Goal: Task Accomplishment & Management: Use online tool/utility

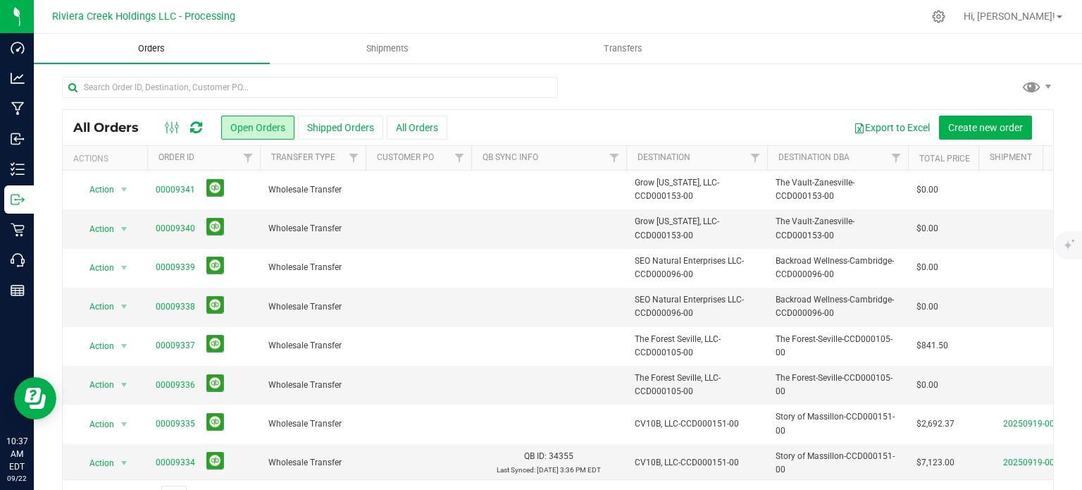
click at [141, 47] on span "Orders" at bounding box center [151, 48] width 65 height 13
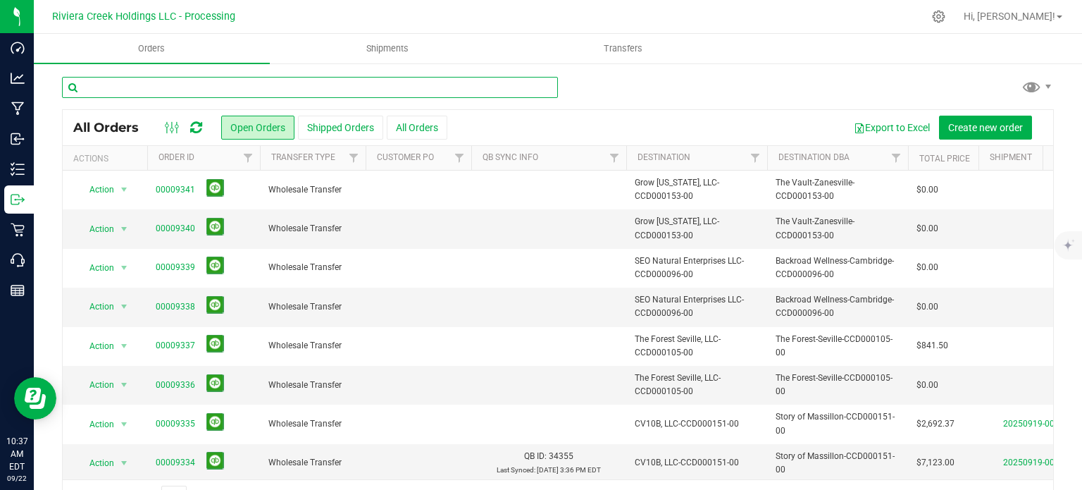
click at [101, 87] on input "text" at bounding box center [310, 87] width 496 height 21
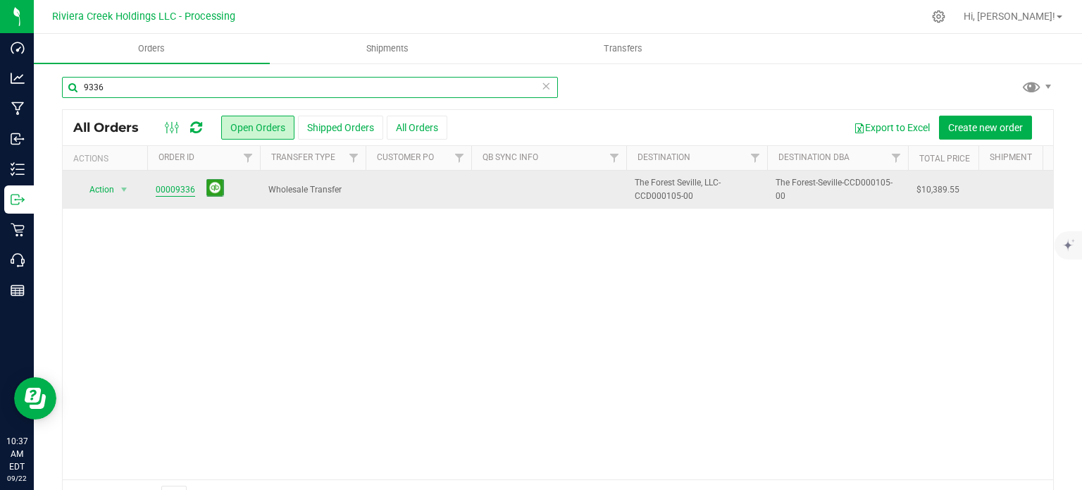
type input "9336"
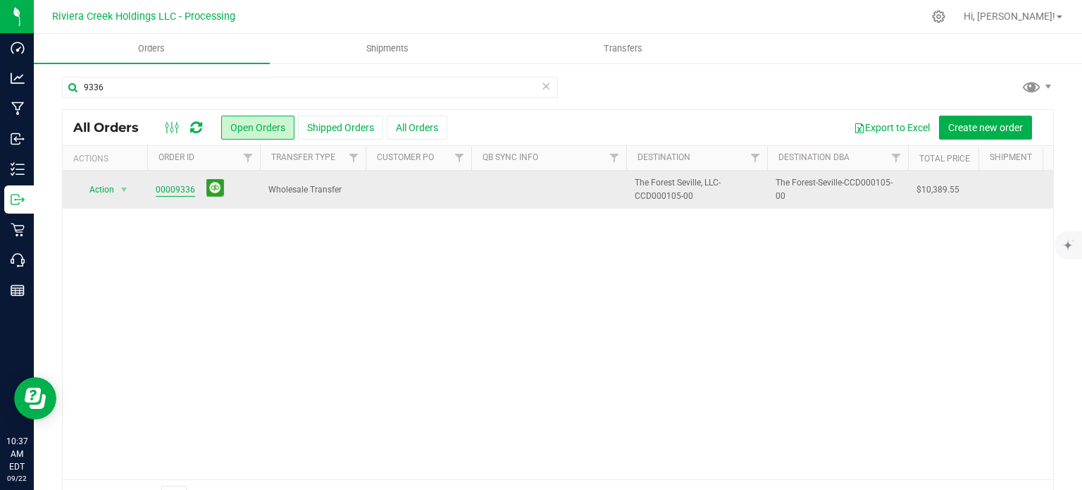
click at [163, 188] on link "00009336" at bounding box center [175, 189] width 39 height 13
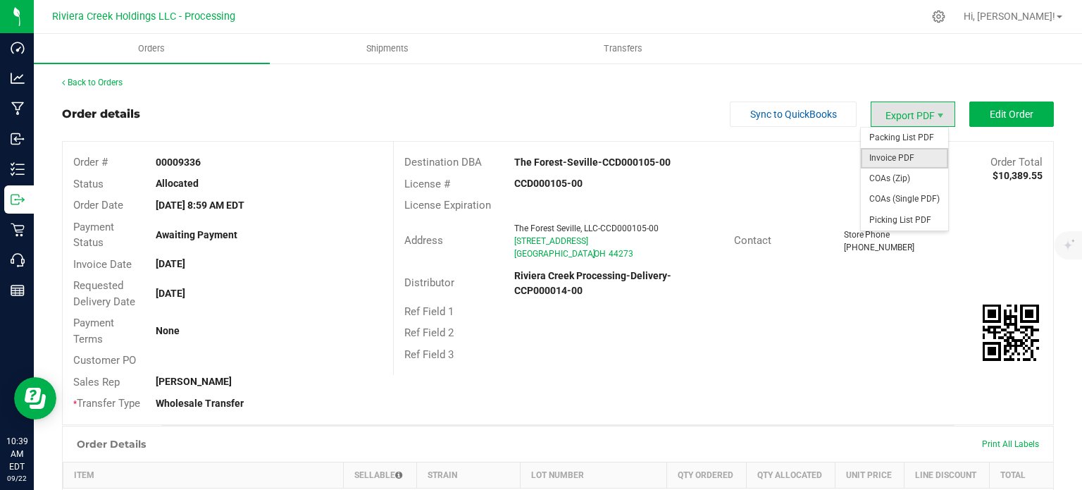
click at [891, 160] on span "Invoice PDF" at bounding box center [904, 158] width 87 height 20
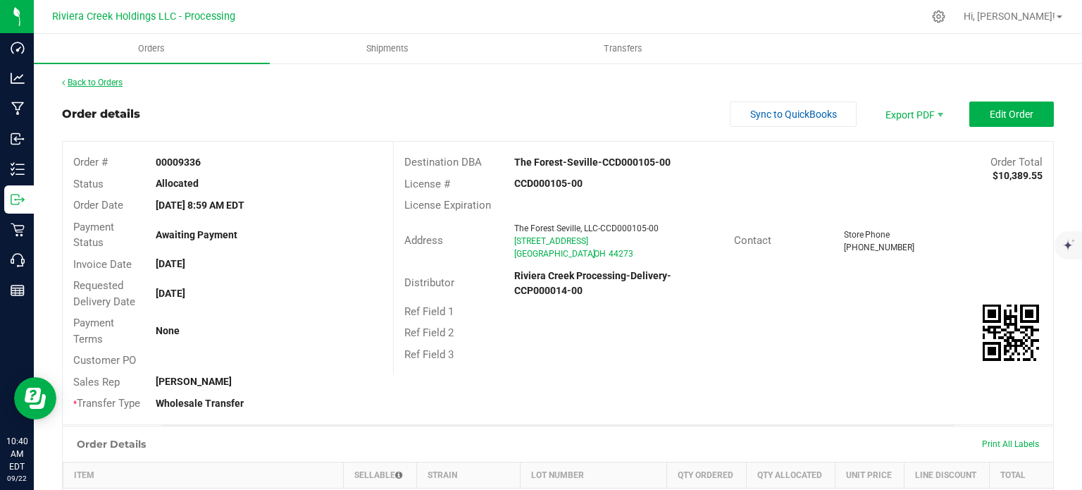
click at [121, 83] on link "Back to Orders" at bounding box center [92, 83] width 61 height 10
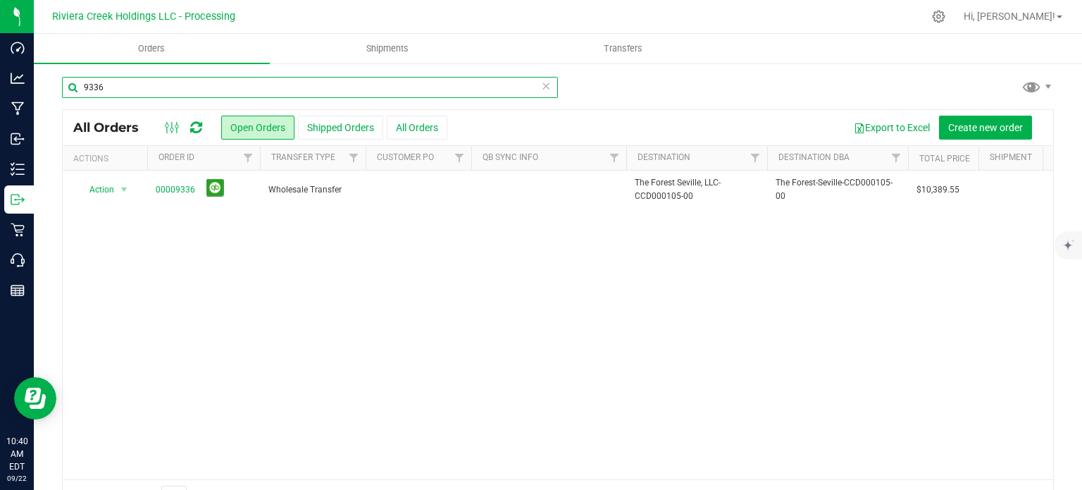
click at [121, 83] on input "9336" at bounding box center [310, 87] width 496 height 21
type input "9337"
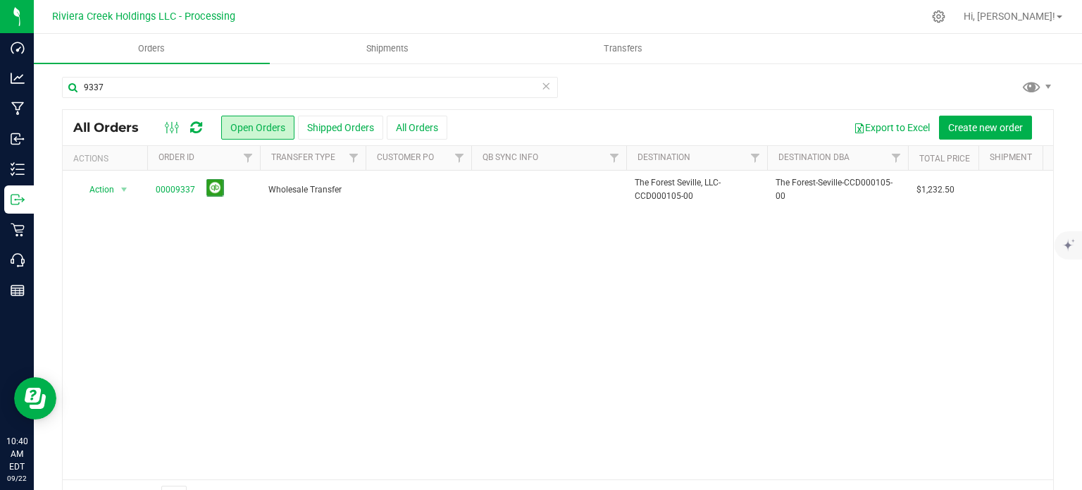
drag, startPoint x: 180, startPoint y: 196, endPoint x: 188, endPoint y: 211, distance: 16.7
click at [180, 196] on span "00009337" at bounding box center [204, 190] width 96 height 22
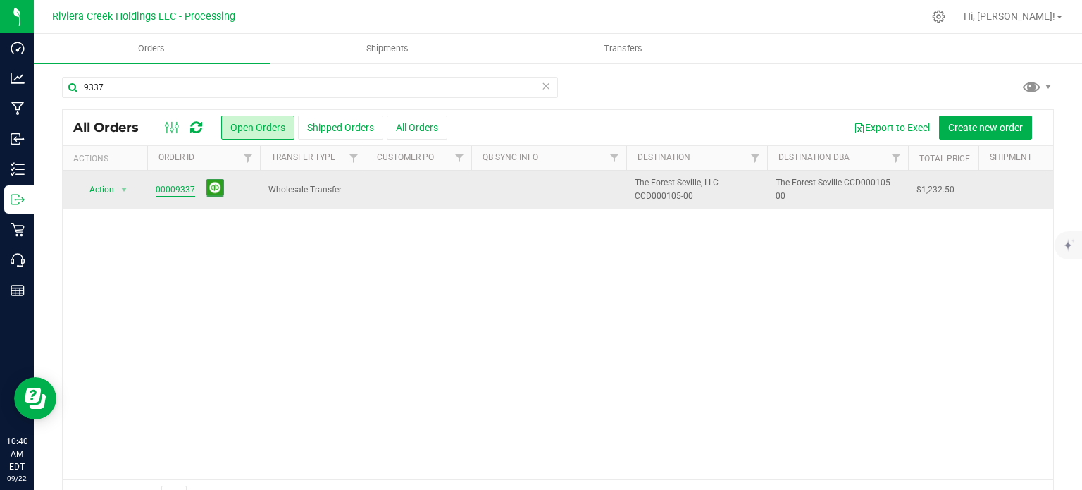
click at [169, 189] on link "00009337" at bounding box center [175, 189] width 39 height 13
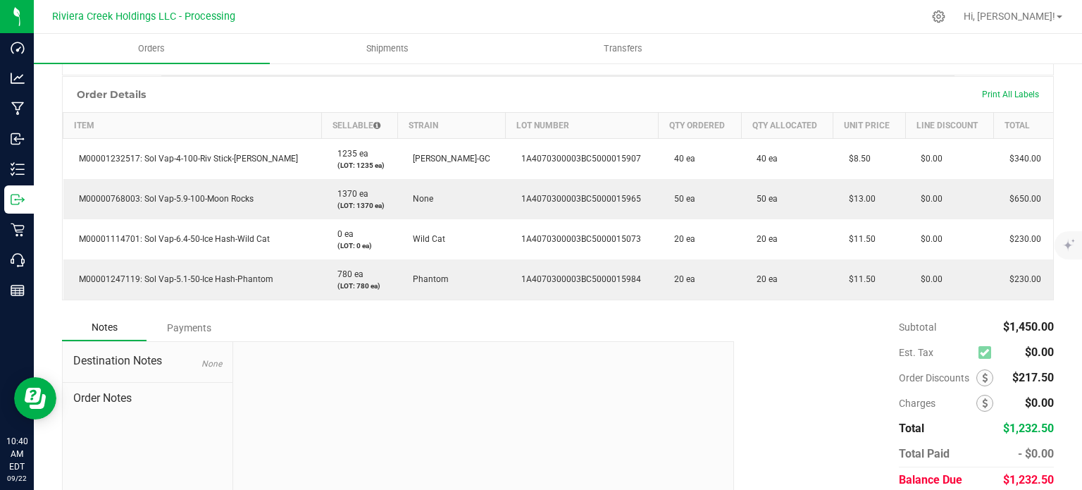
scroll to position [352, 0]
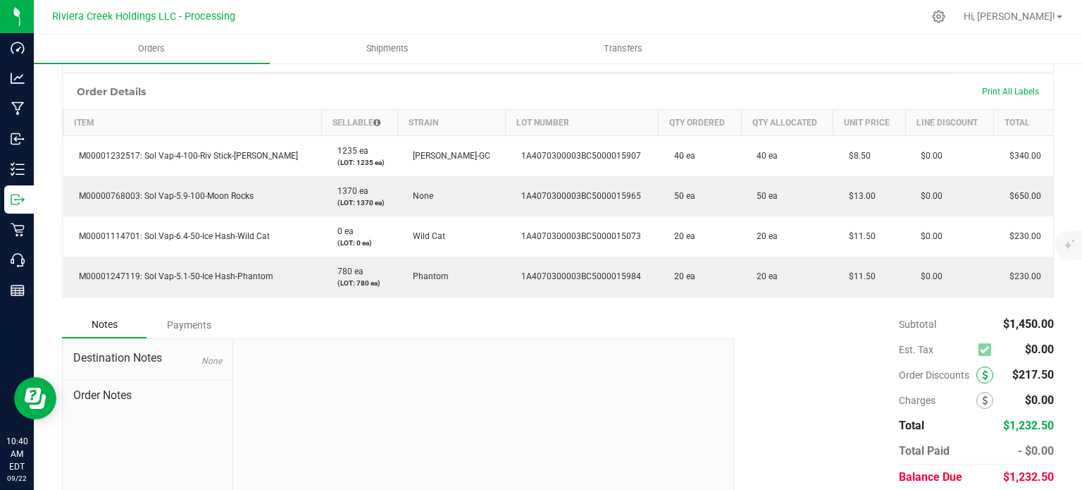
click at [982, 371] on icon at bounding box center [985, 375] width 6 height 10
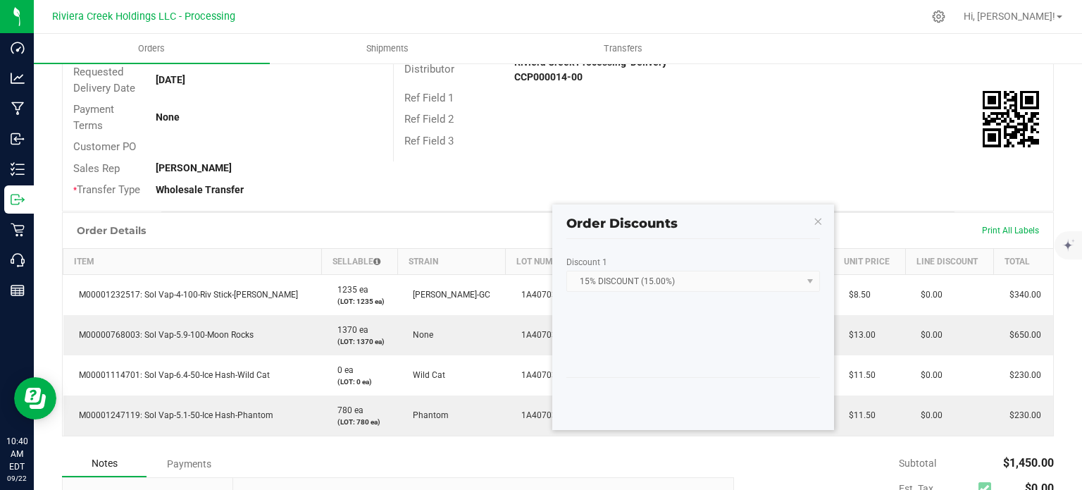
scroll to position [192, 0]
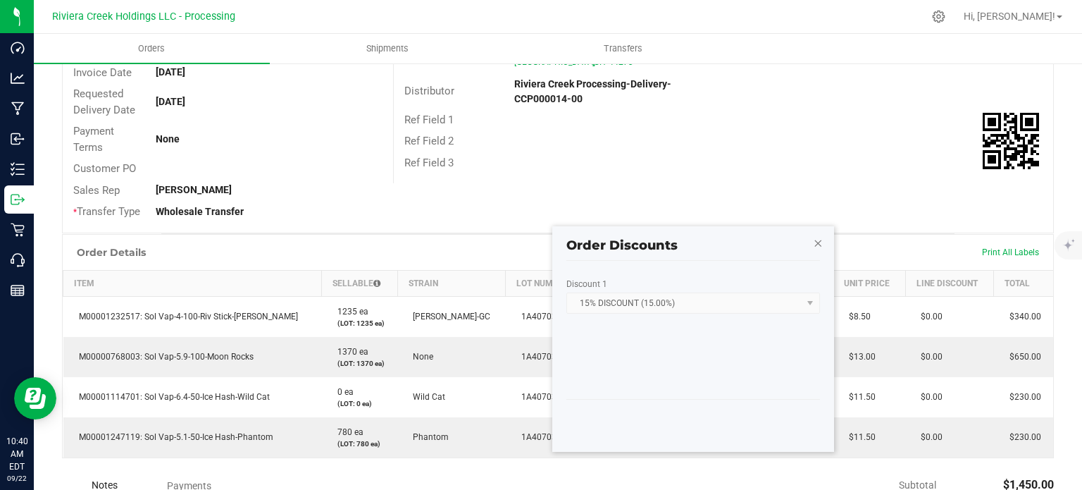
click at [817, 245] on icon "button" at bounding box center [818, 242] width 10 height 17
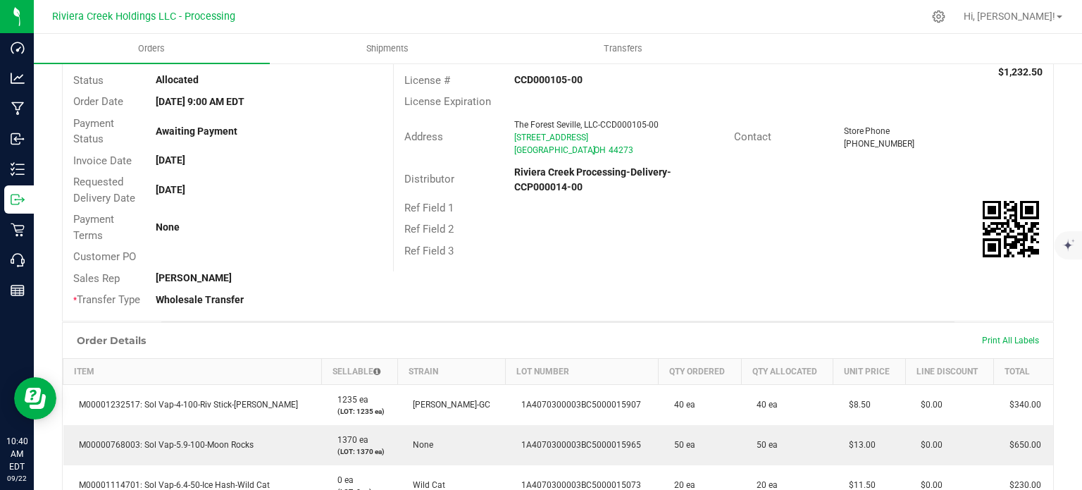
scroll to position [0, 0]
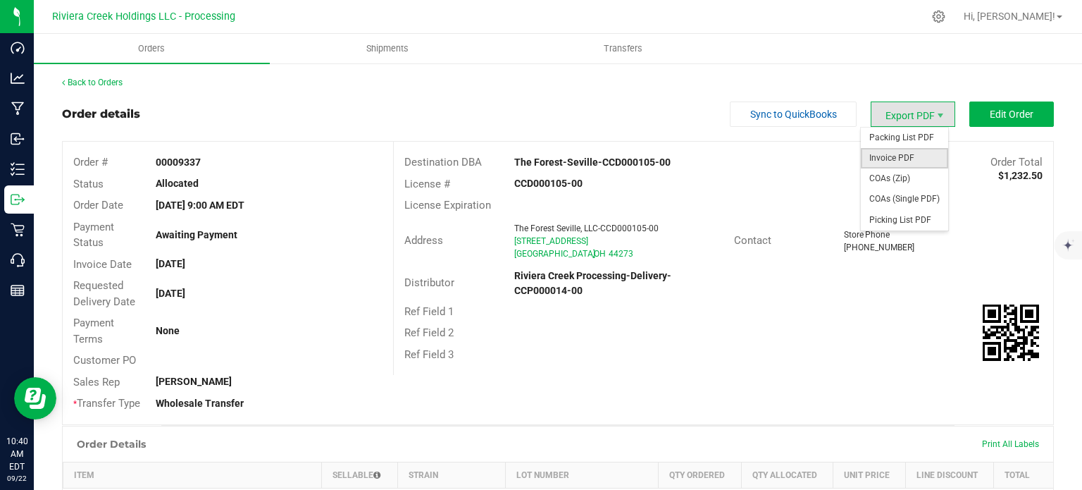
click at [887, 152] on span "Invoice PDF" at bounding box center [904, 158] width 87 height 20
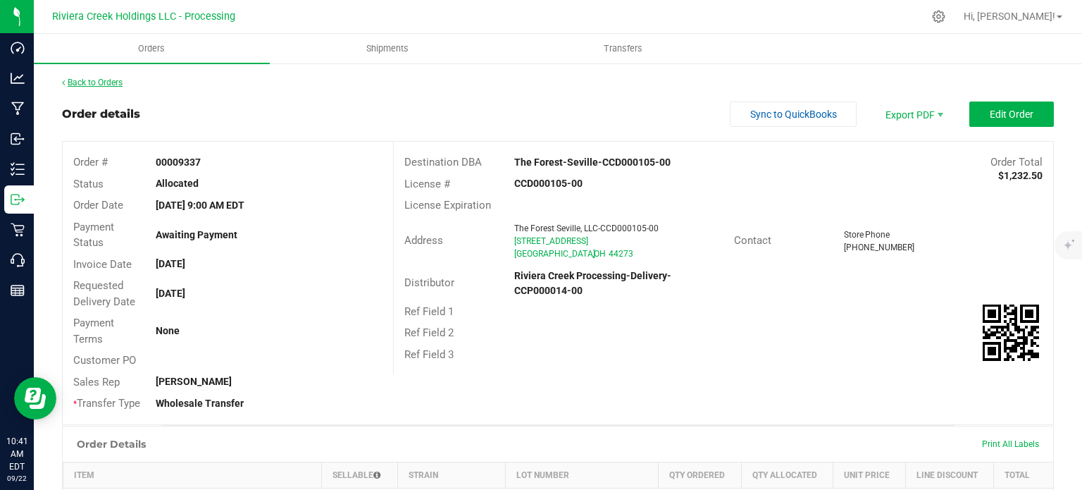
click at [99, 82] on link "Back to Orders" at bounding box center [92, 83] width 61 height 10
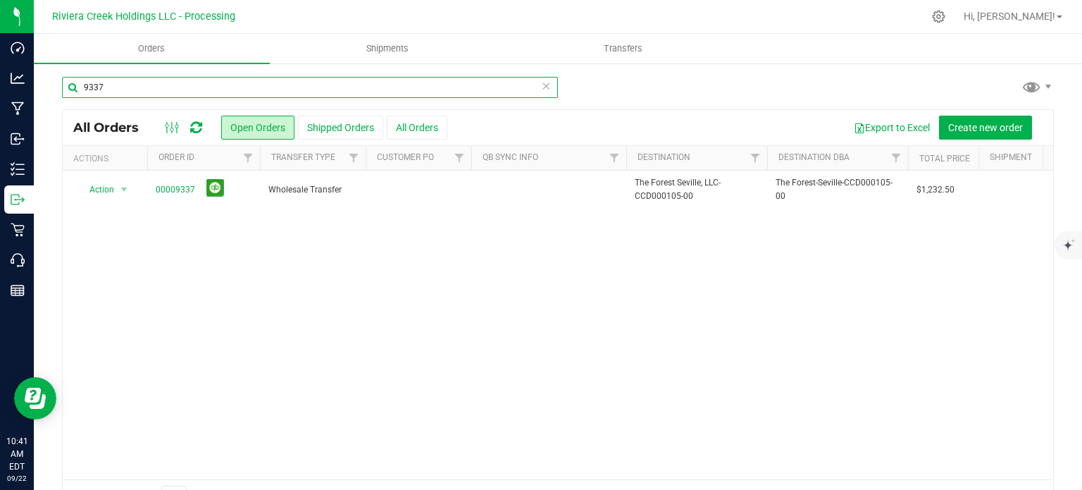
click at [118, 82] on input "9337" at bounding box center [310, 87] width 496 height 21
type input "9338"
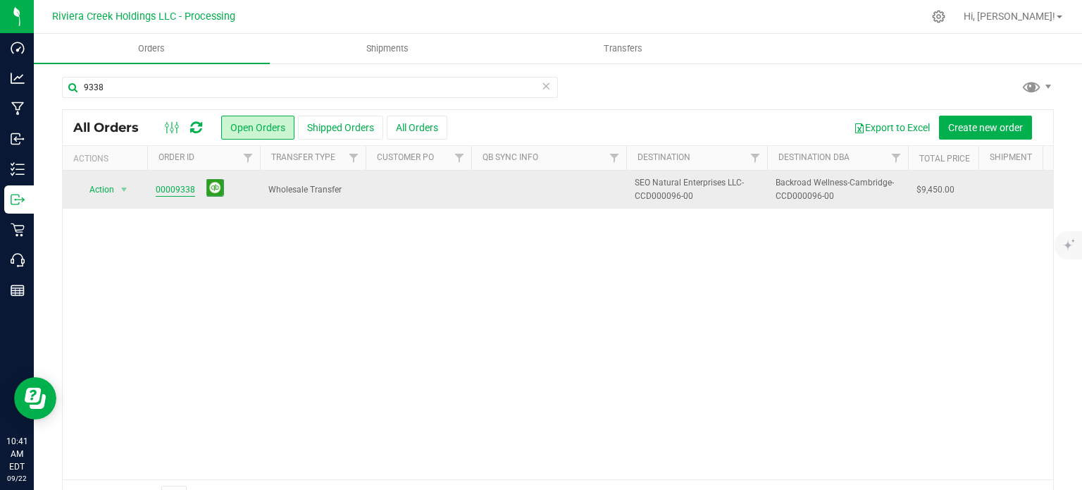
click at [180, 189] on link "00009338" at bounding box center [175, 189] width 39 height 13
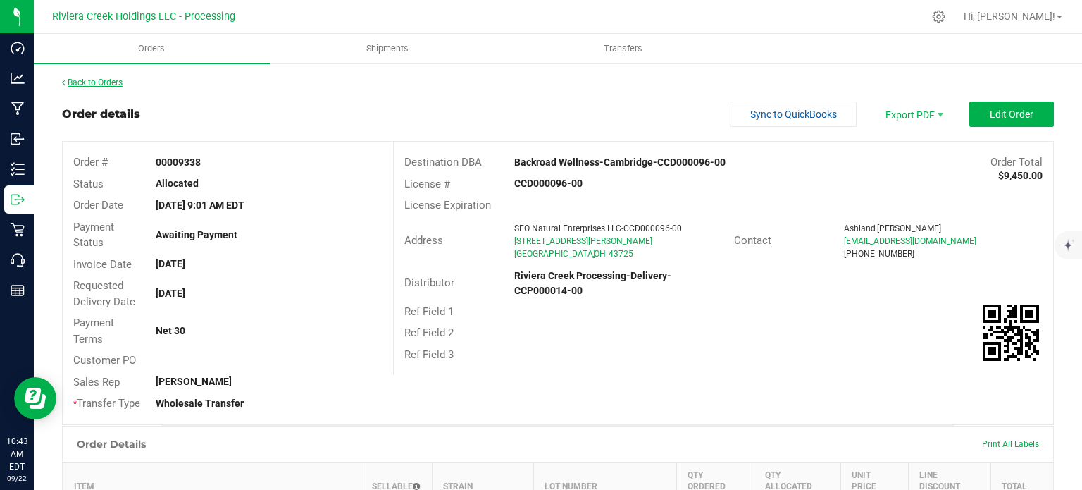
click at [114, 85] on link "Back to Orders" at bounding box center [92, 83] width 61 height 10
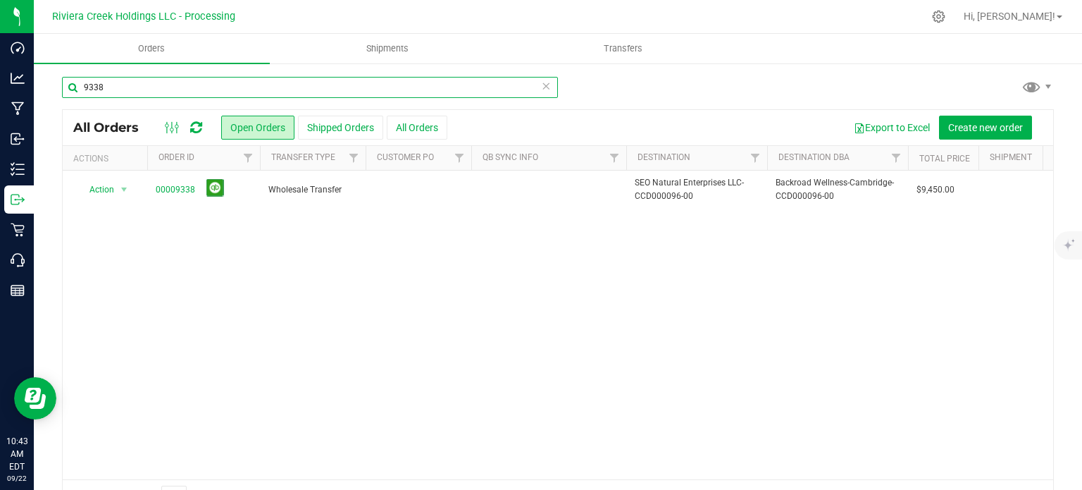
click at [143, 90] on input "9338" at bounding box center [310, 87] width 496 height 21
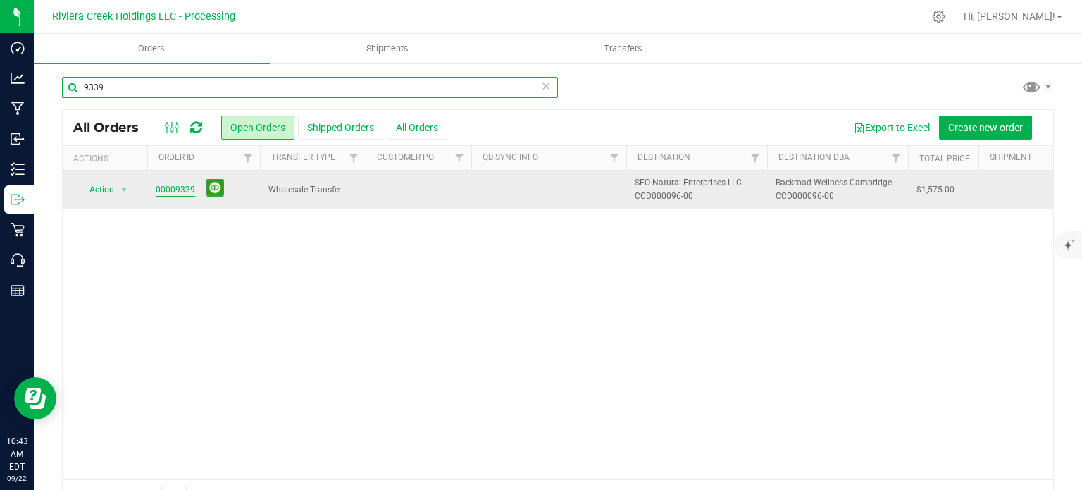
type input "9339"
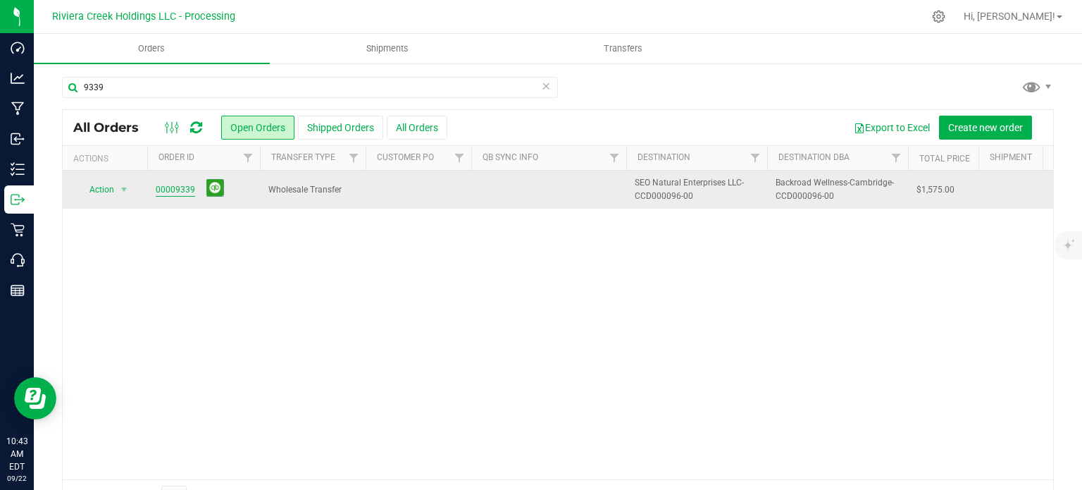
click at [169, 193] on link "00009339" at bounding box center [175, 189] width 39 height 13
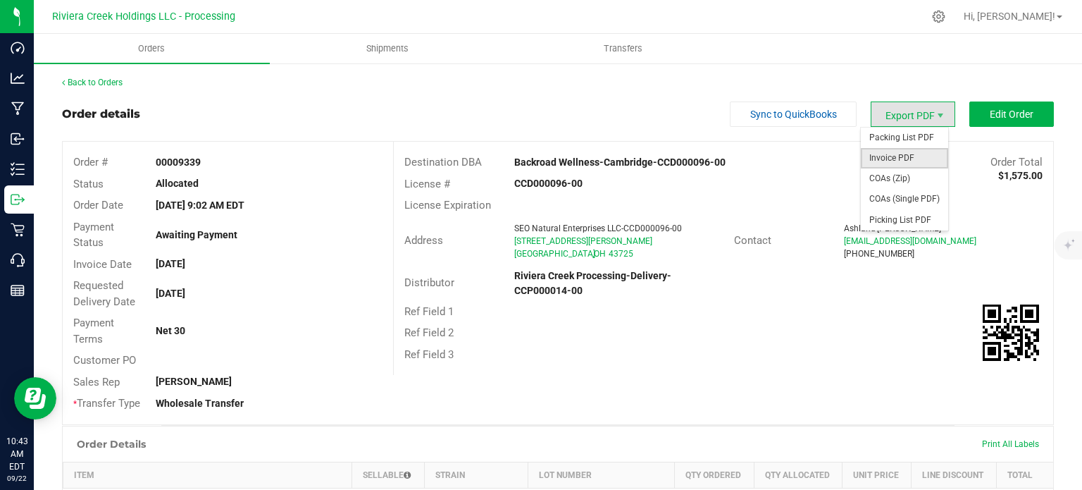
click at [889, 156] on span "Invoice PDF" at bounding box center [904, 158] width 87 height 20
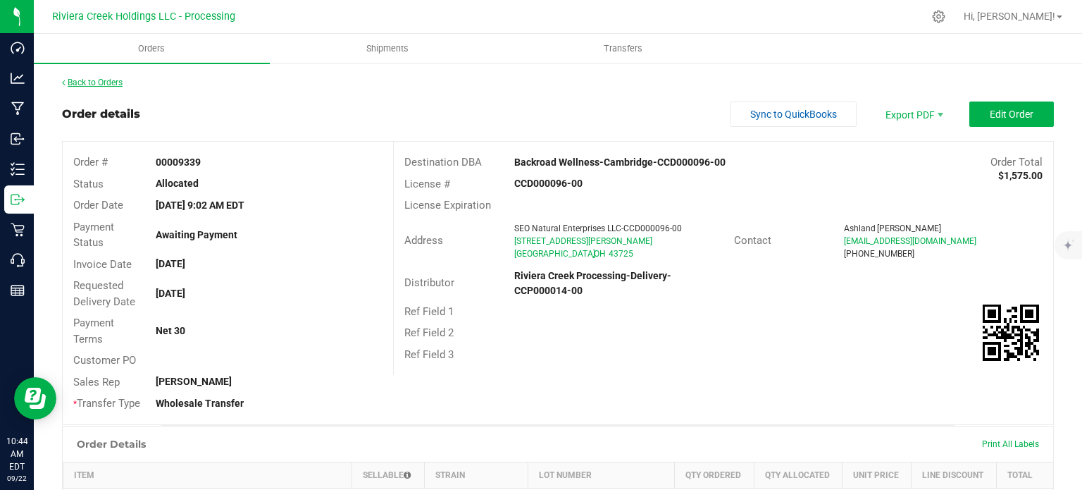
click at [104, 84] on link "Back to Orders" at bounding box center [92, 83] width 61 height 10
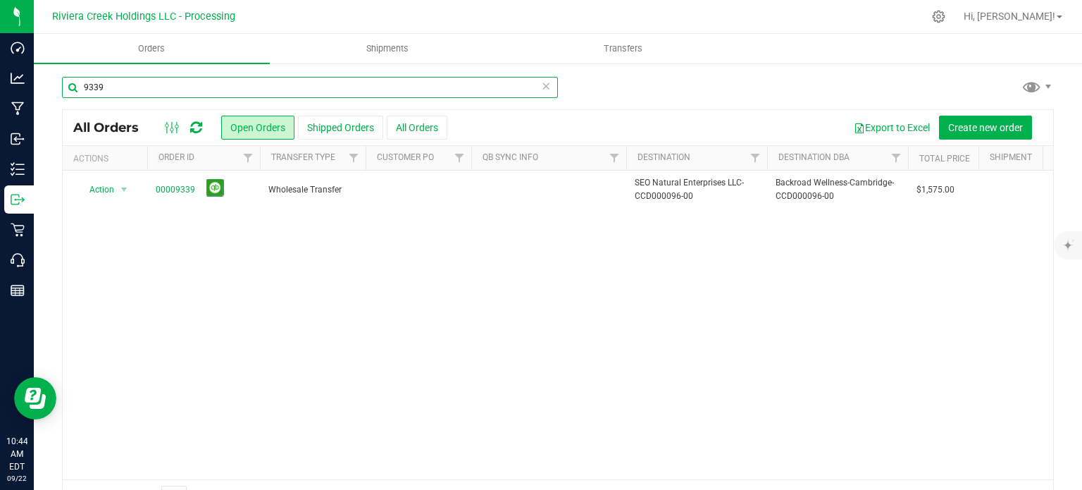
click at [124, 98] on div "9339" at bounding box center [310, 93] width 496 height 32
type input "9340"
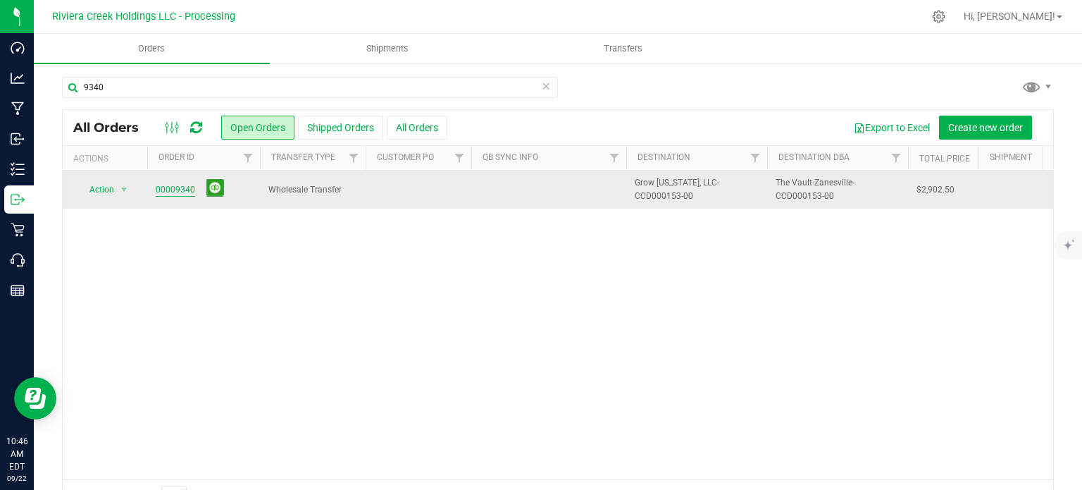
click at [174, 190] on link "00009340" at bounding box center [175, 189] width 39 height 13
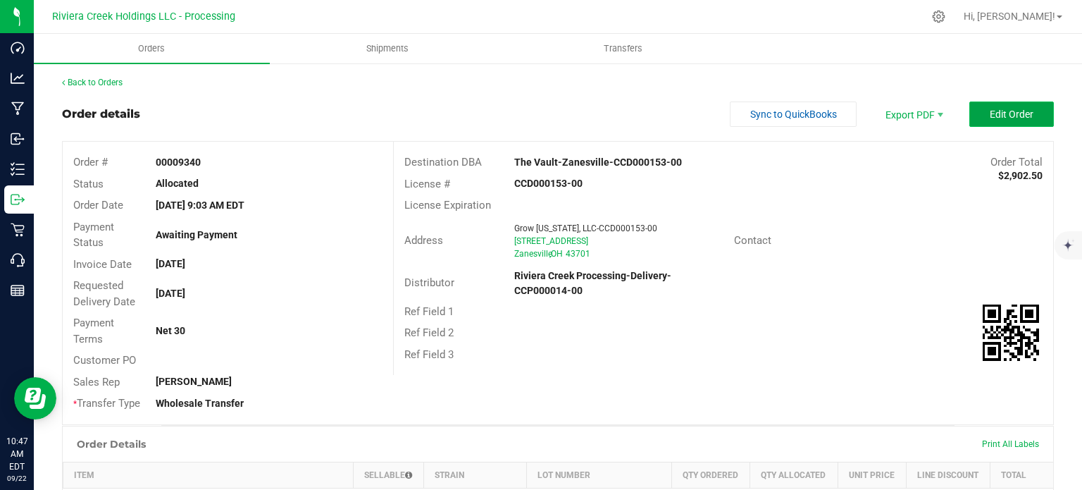
click at [991, 121] on button "Edit Order" at bounding box center [1012, 113] width 85 height 25
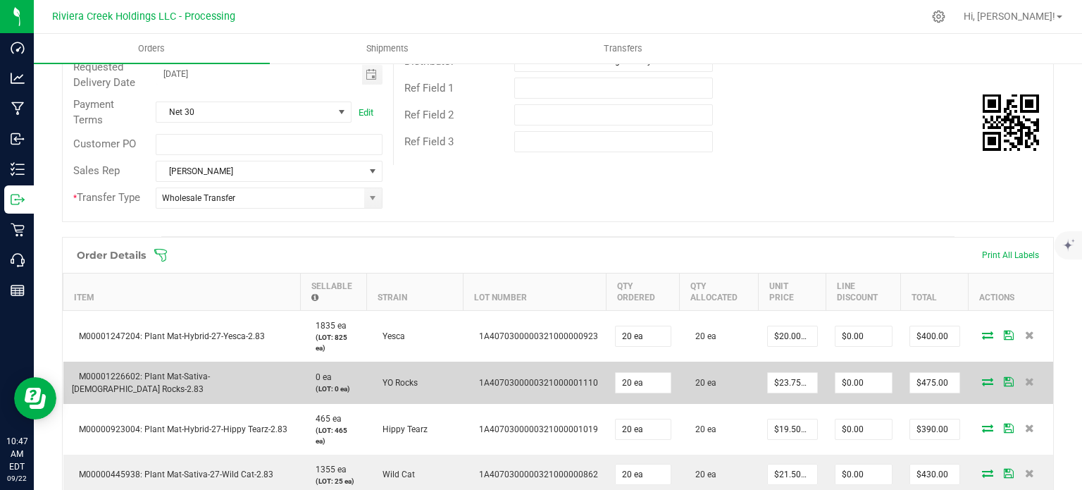
scroll to position [352, 0]
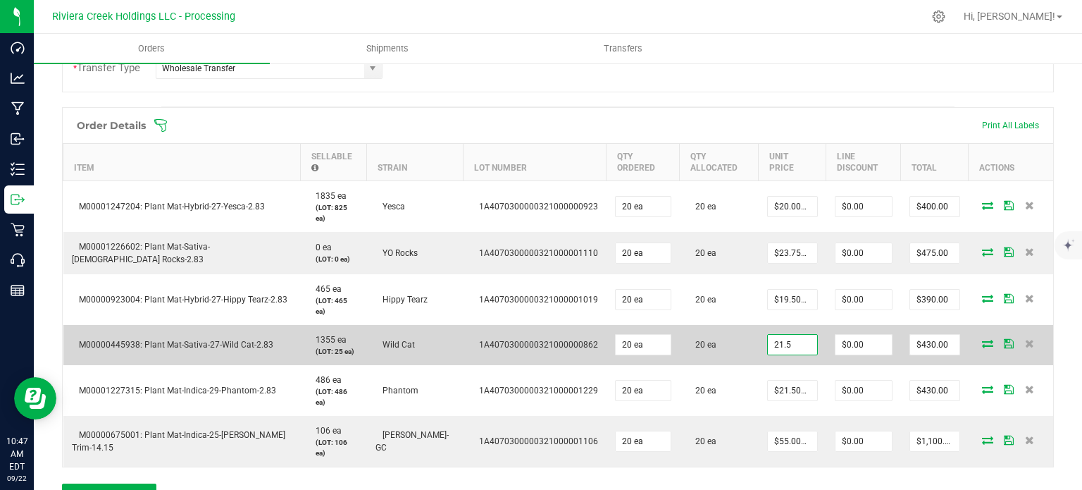
click at [772, 335] on input "21.5" at bounding box center [792, 345] width 49 height 20
type input "$20.00000"
type input "0"
type input "$400.00"
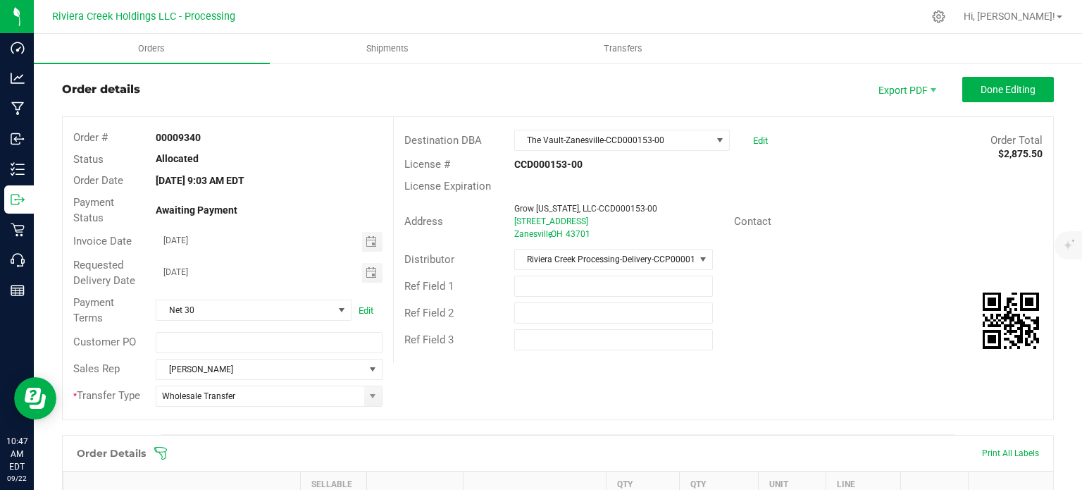
scroll to position [0, 0]
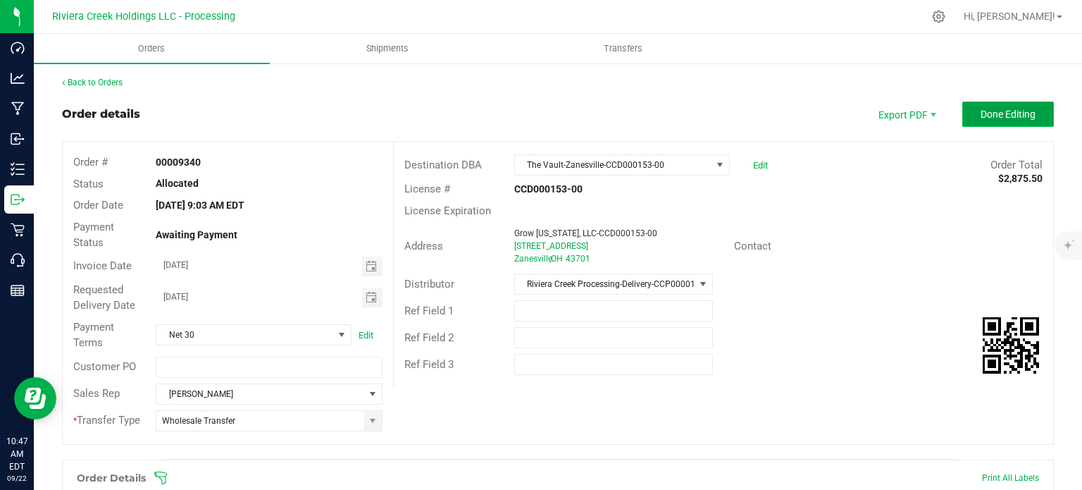
click at [981, 115] on span "Done Editing" at bounding box center [1008, 114] width 55 height 11
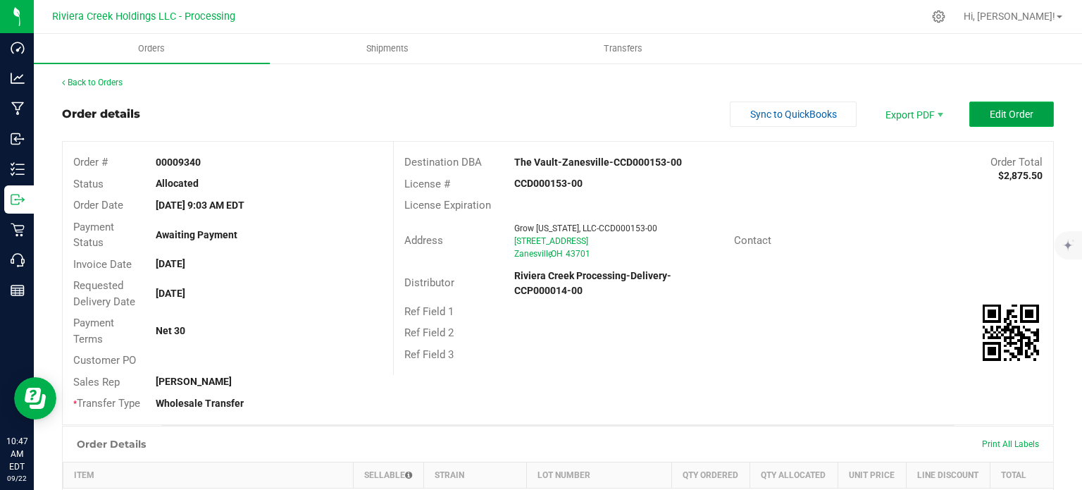
click at [991, 120] on button "Edit Order" at bounding box center [1012, 113] width 85 height 25
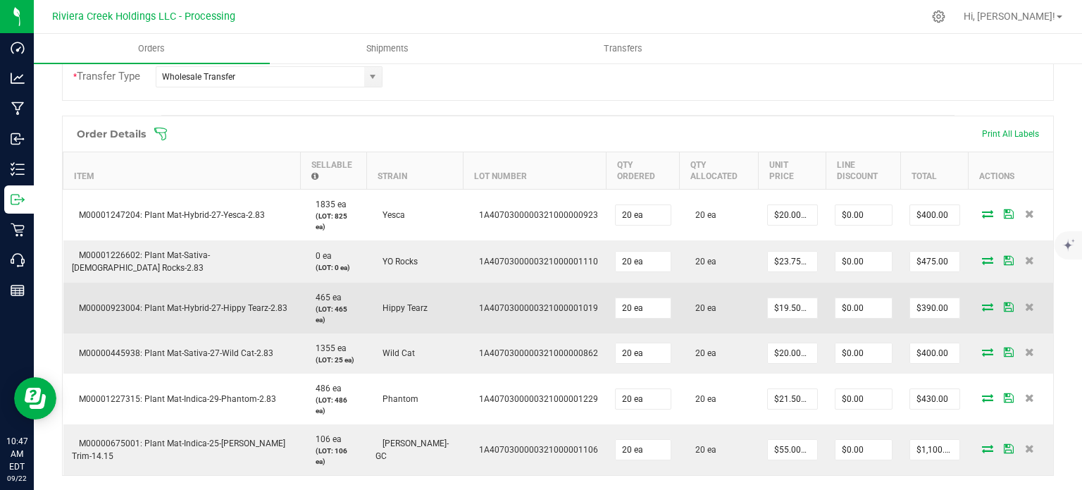
scroll to position [352, 0]
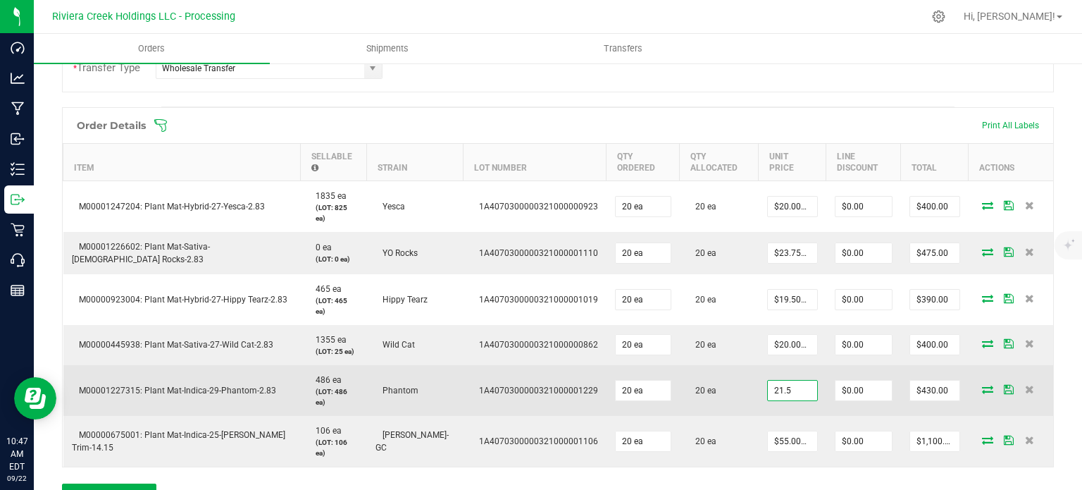
click at [781, 381] on input "21.5" at bounding box center [792, 391] width 49 height 20
type input "$20.00000"
type input "0"
type input "$400.00"
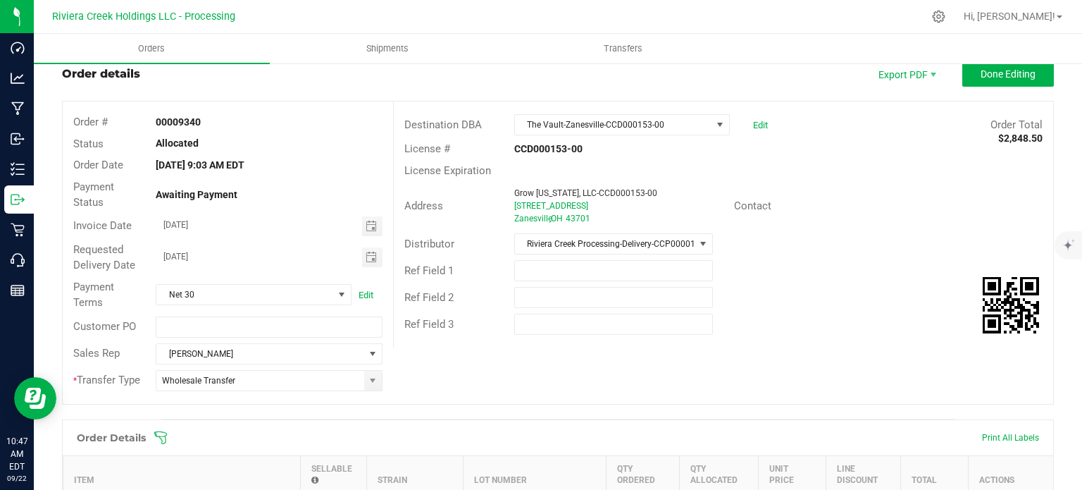
scroll to position [0, 0]
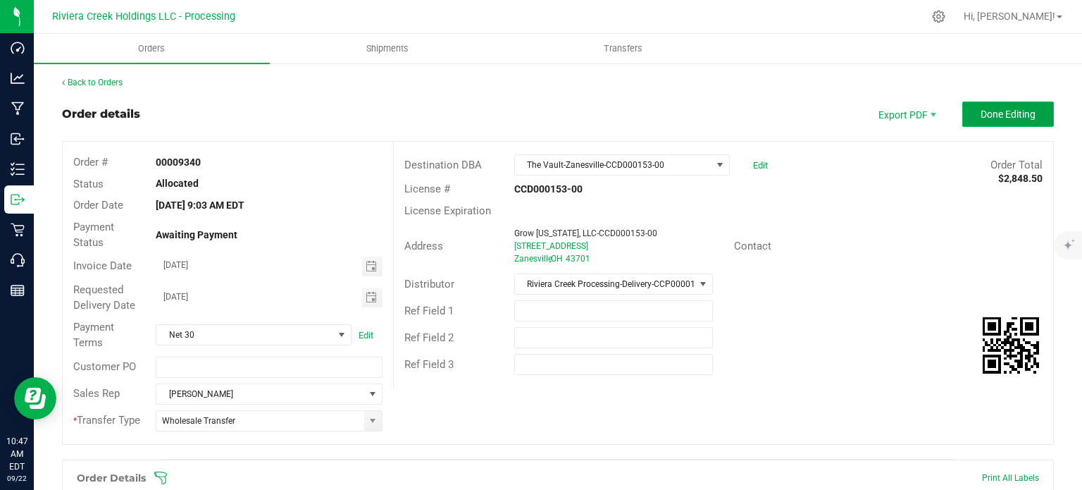
click at [970, 119] on button "Done Editing" at bounding box center [1009, 113] width 92 height 25
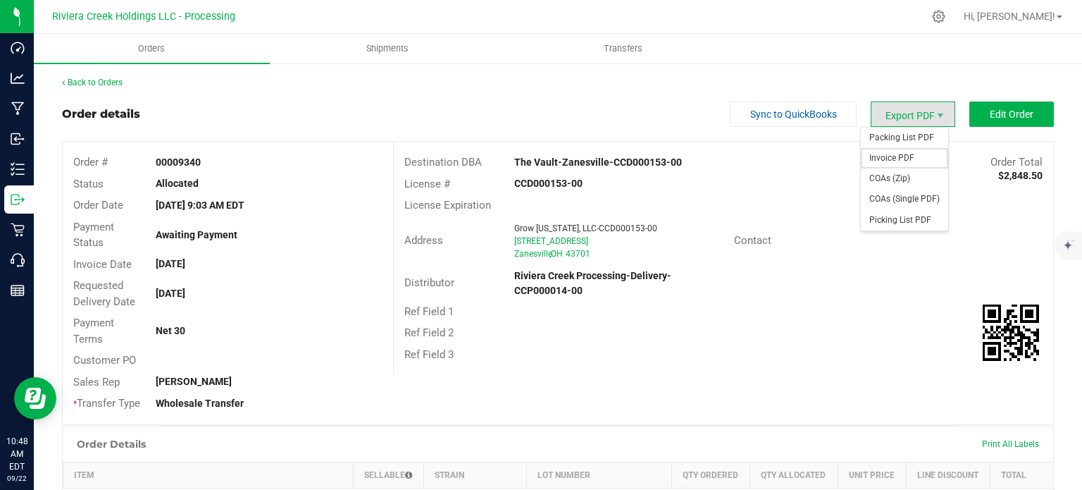
click at [889, 151] on span "Invoice PDF" at bounding box center [904, 158] width 87 height 20
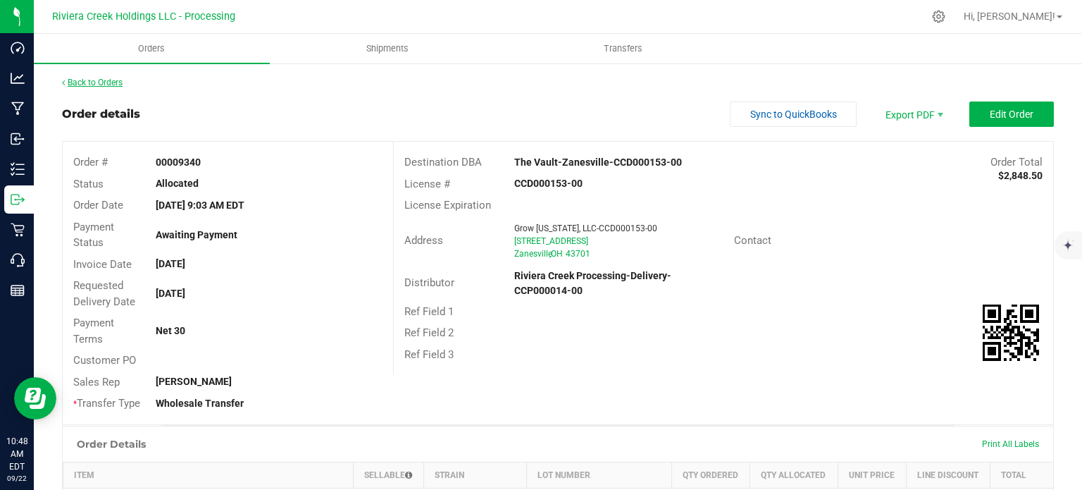
click at [105, 80] on link "Back to Orders" at bounding box center [92, 83] width 61 height 10
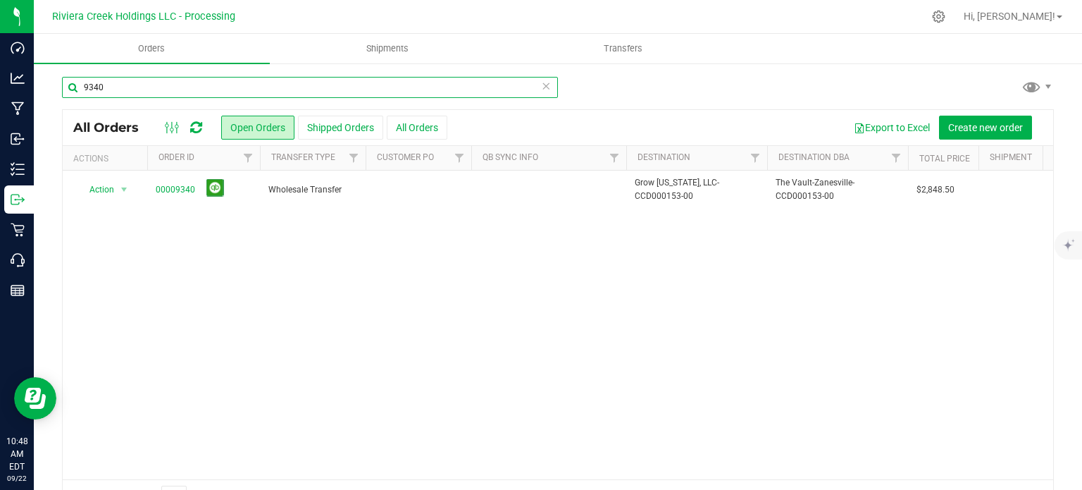
click at [121, 87] on input "9340" at bounding box center [310, 87] width 496 height 21
type input "9341"
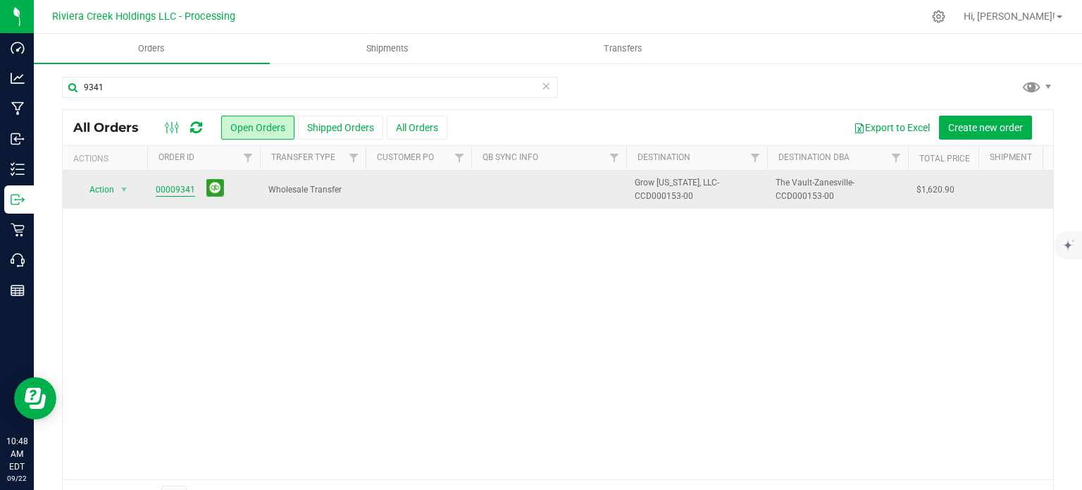
click at [170, 188] on link "00009341" at bounding box center [175, 189] width 39 height 13
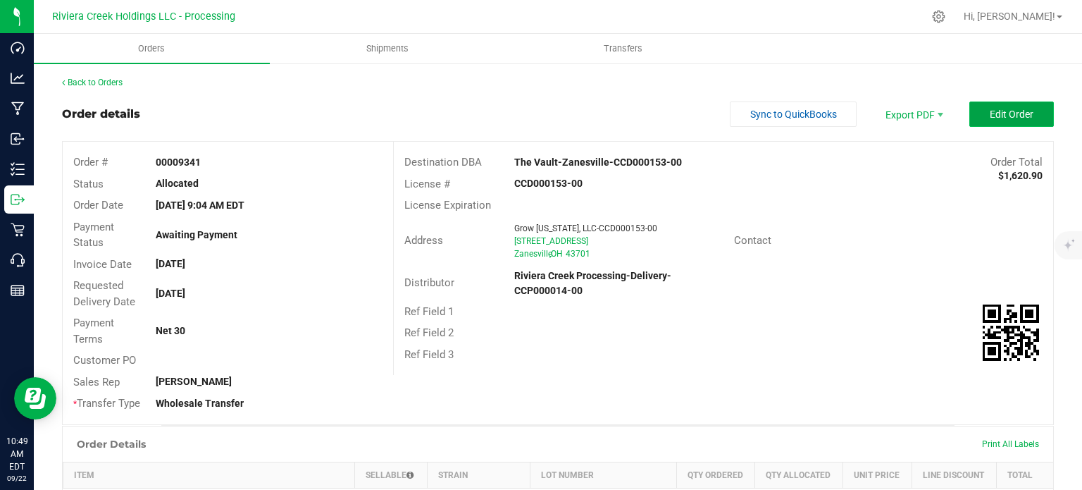
click at [991, 119] on span "Edit Order" at bounding box center [1012, 114] width 44 height 11
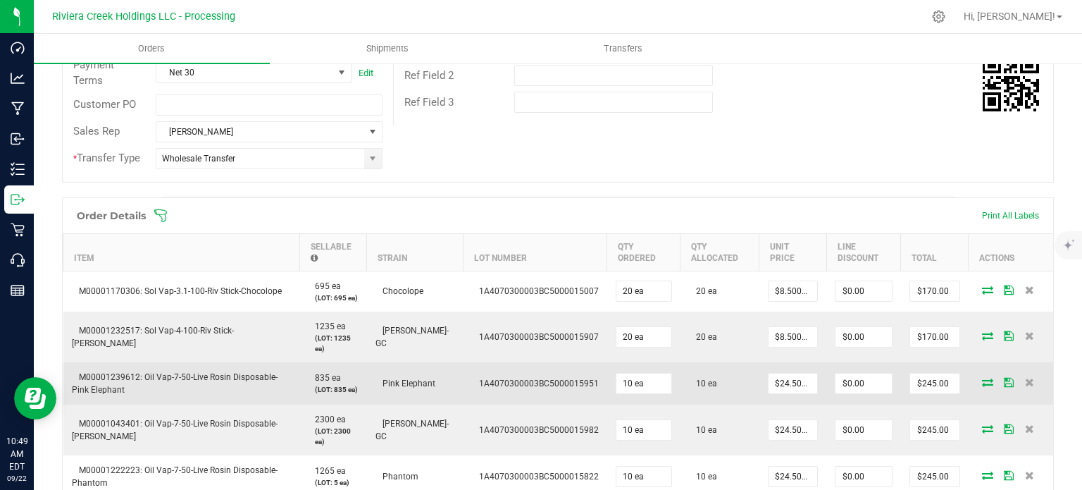
scroll to position [352, 0]
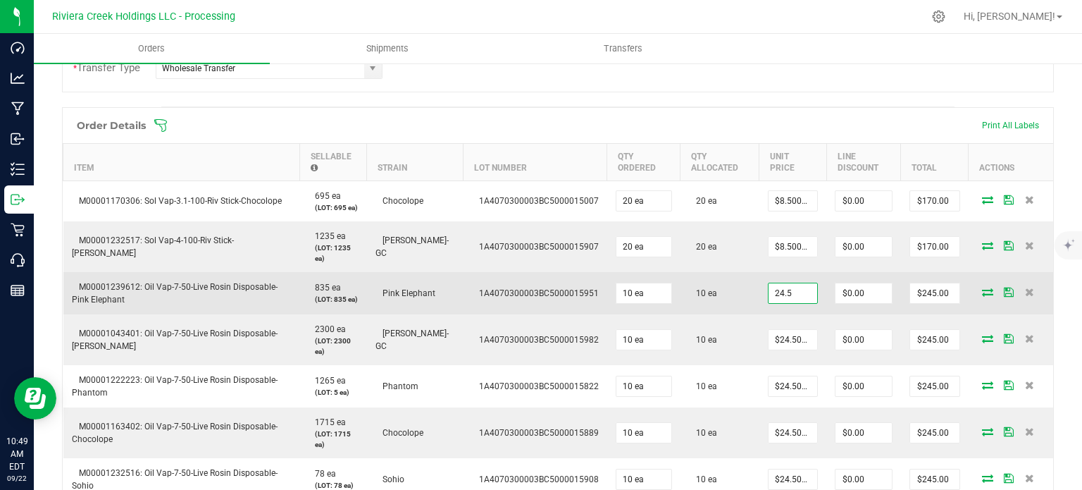
click at [779, 292] on input "24.5" at bounding box center [793, 293] width 49 height 20
type input "$17.75000"
type input "0"
type input "$177.50"
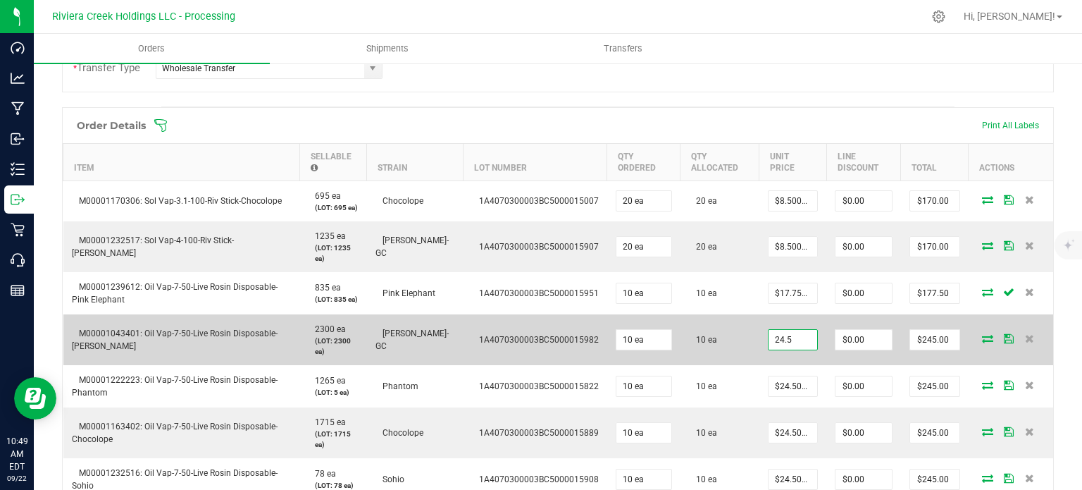
click at [770, 335] on input "24.5" at bounding box center [793, 340] width 49 height 20
type input "$17.75000"
type input "0"
type input "$177.50"
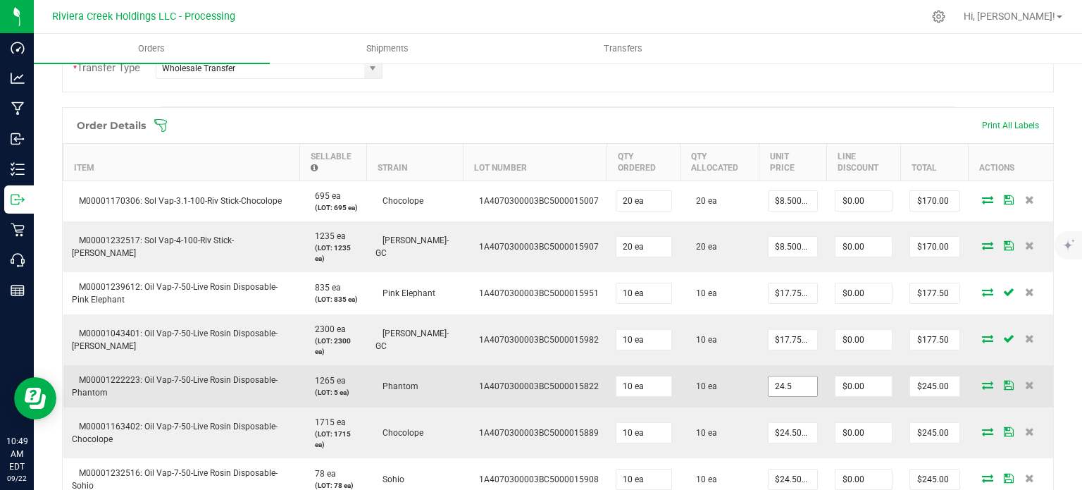
click at [769, 387] on input "24.5" at bounding box center [793, 386] width 49 height 20
type input "$17.75000"
type input "0"
type input "$177.50"
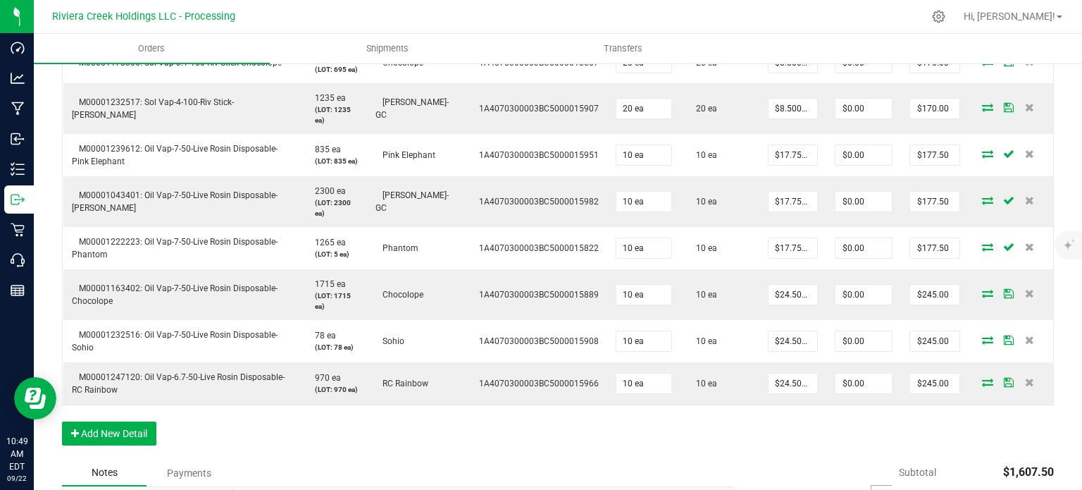
scroll to position [493, 0]
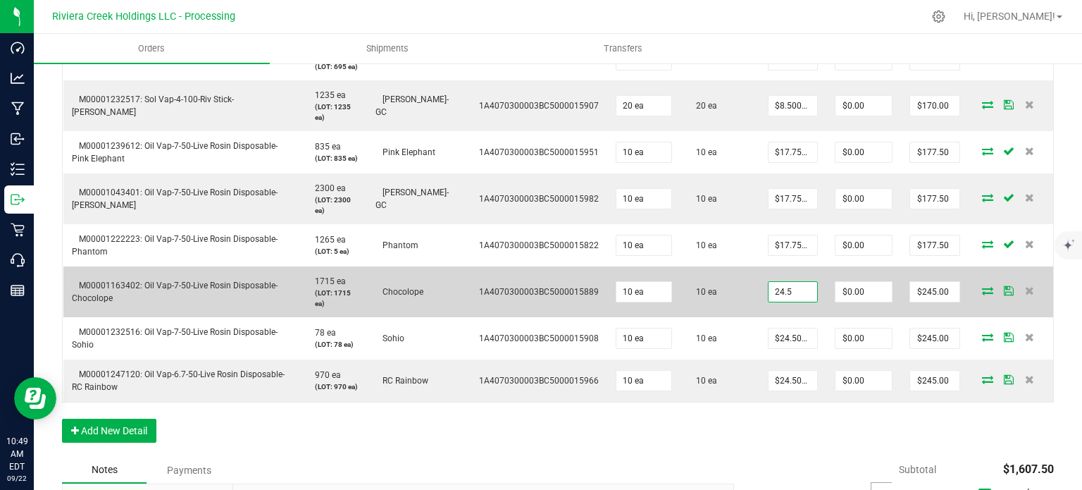
click at [770, 293] on input "24.5" at bounding box center [793, 292] width 49 height 20
type input "$17.75000"
type input "0"
type input "$177.50"
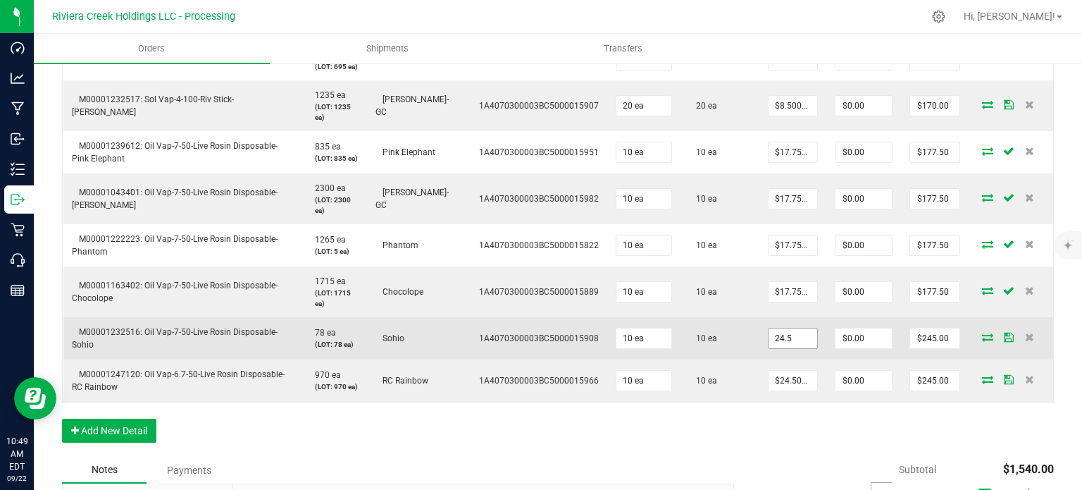
click at [775, 336] on input "24.5" at bounding box center [793, 338] width 49 height 20
type input "$17.75000"
type input "0"
type input "$177.50"
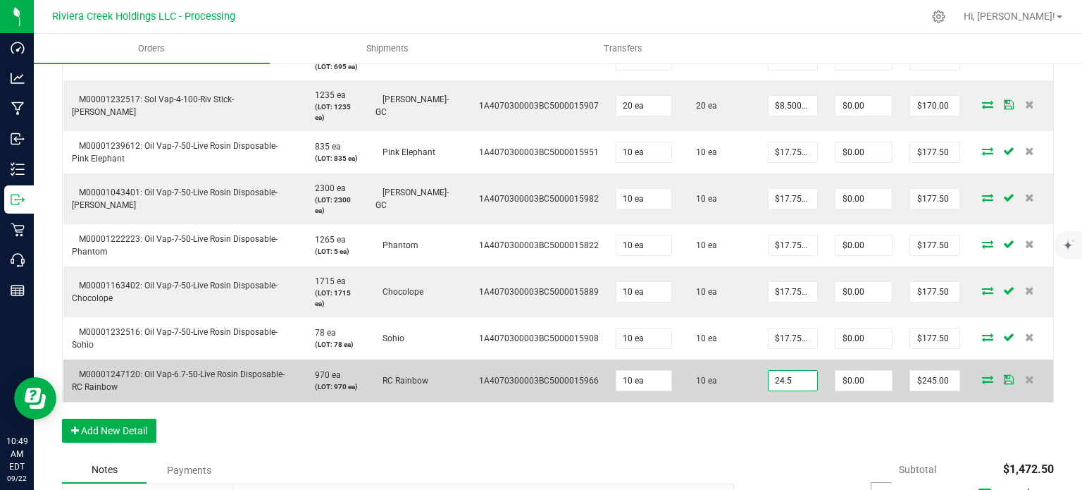
click at [774, 379] on input "24.5" at bounding box center [793, 381] width 49 height 20
type input "$17.75000"
type input "0"
type input "$177.50"
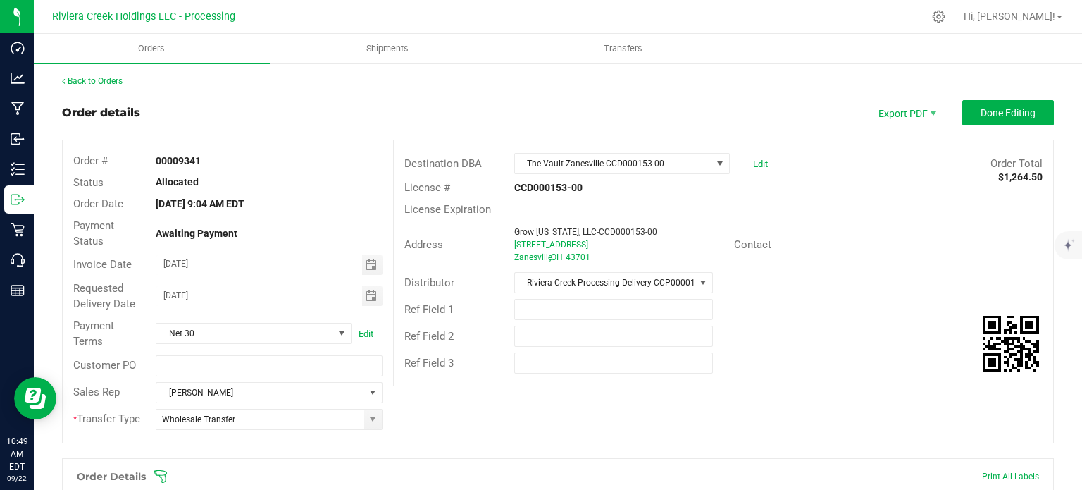
scroll to position [0, 0]
click at [974, 103] on button "Done Editing" at bounding box center [1009, 113] width 92 height 25
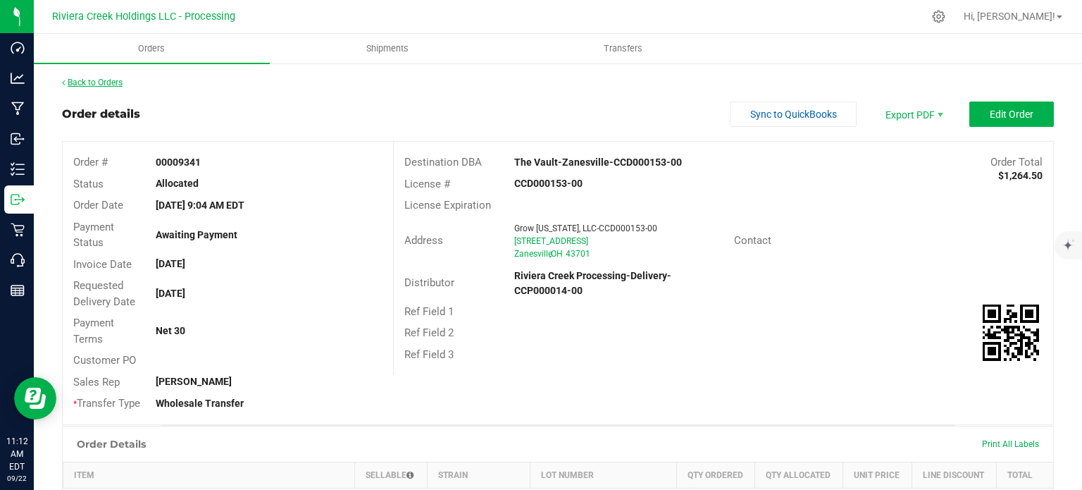
click at [116, 83] on link "Back to Orders" at bounding box center [92, 83] width 61 height 10
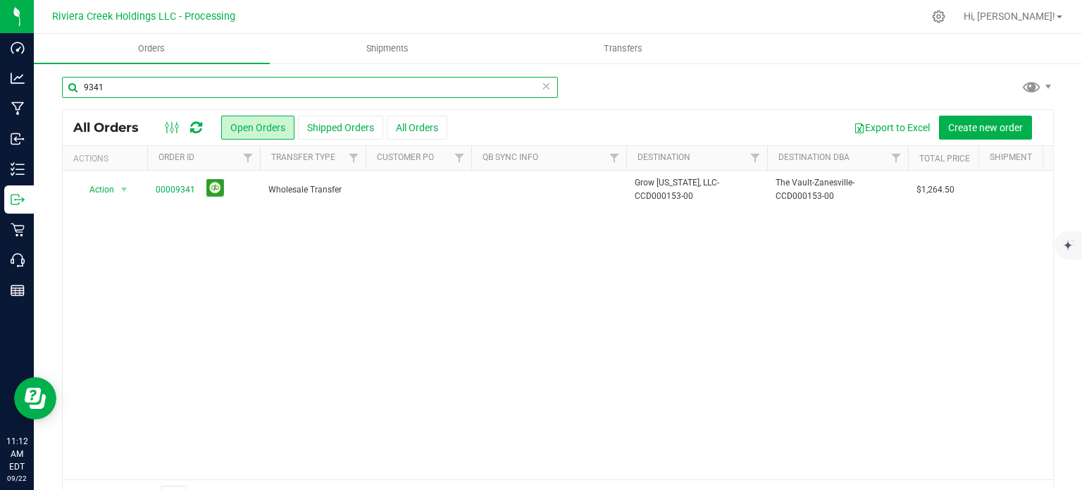
drag, startPoint x: 81, startPoint y: 87, endPoint x: 64, endPoint y: 87, distance: 16.9
click at [64, 87] on input "9341" at bounding box center [310, 87] width 496 height 21
paste input "CCD000151-00"
type input "CCD000151-00"
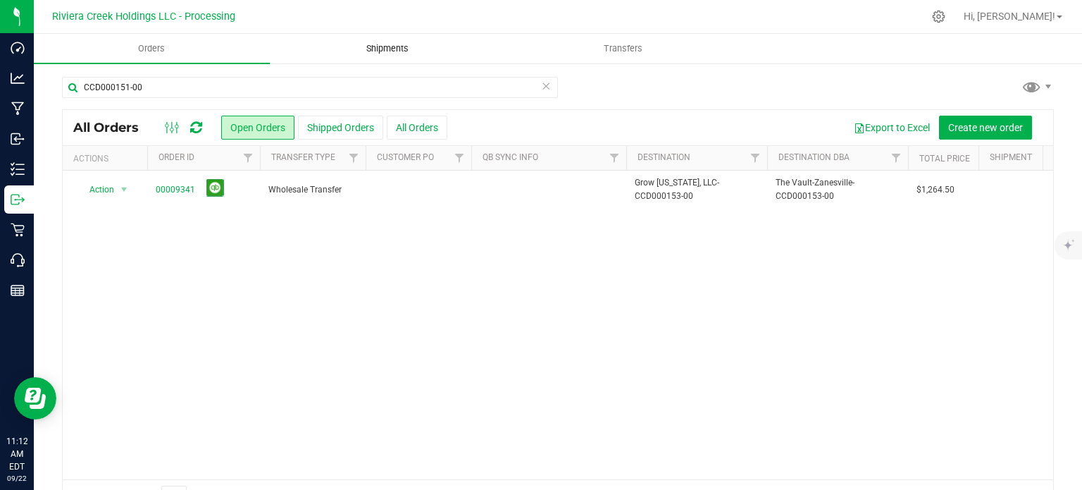
click at [389, 48] on div "Orders Shipments Transfers CCD000151-00 All Orders Open Orders" at bounding box center [558, 262] width 1049 height 456
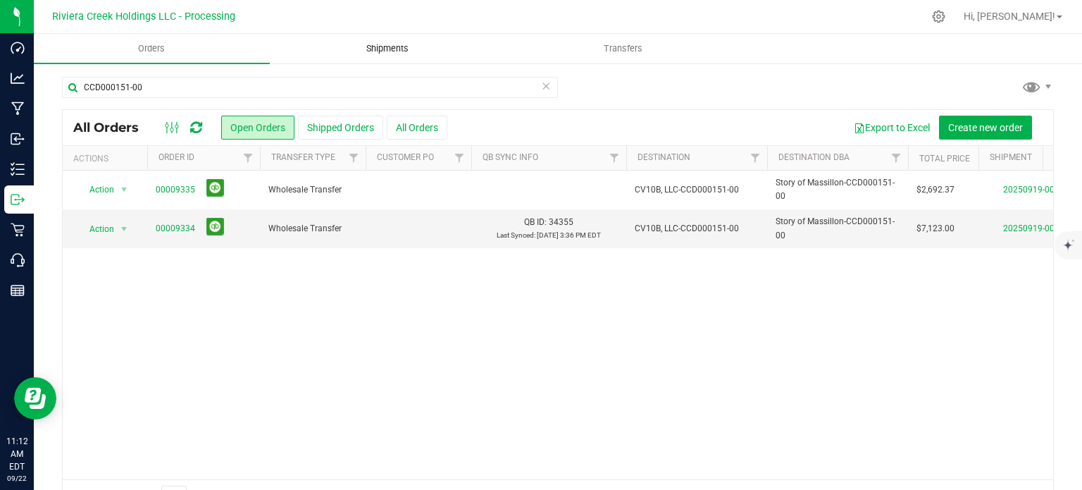
click at [381, 44] on span "Shipments" at bounding box center [387, 48] width 80 height 13
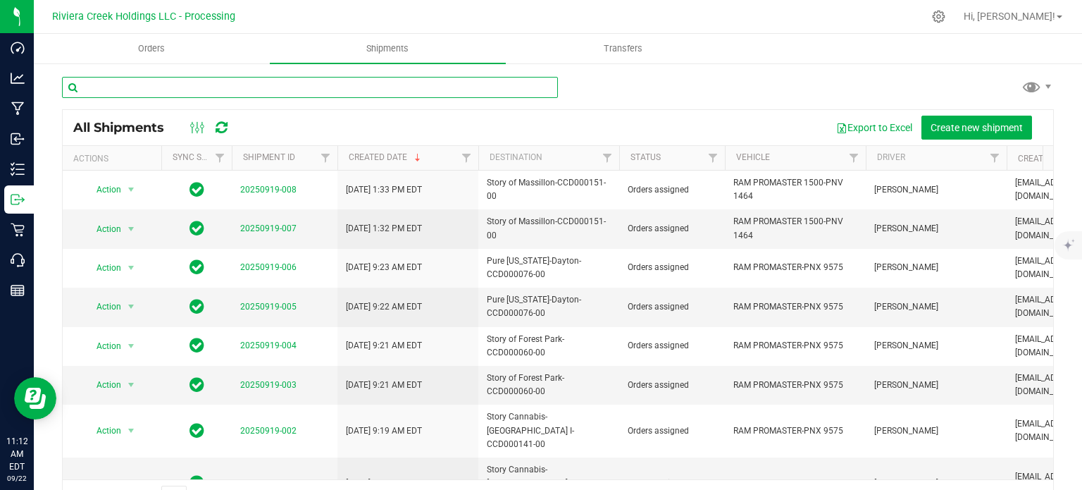
click at [112, 85] on input "text" at bounding box center [310, 87] width 496 height 21
paste input "CCD000151-00"
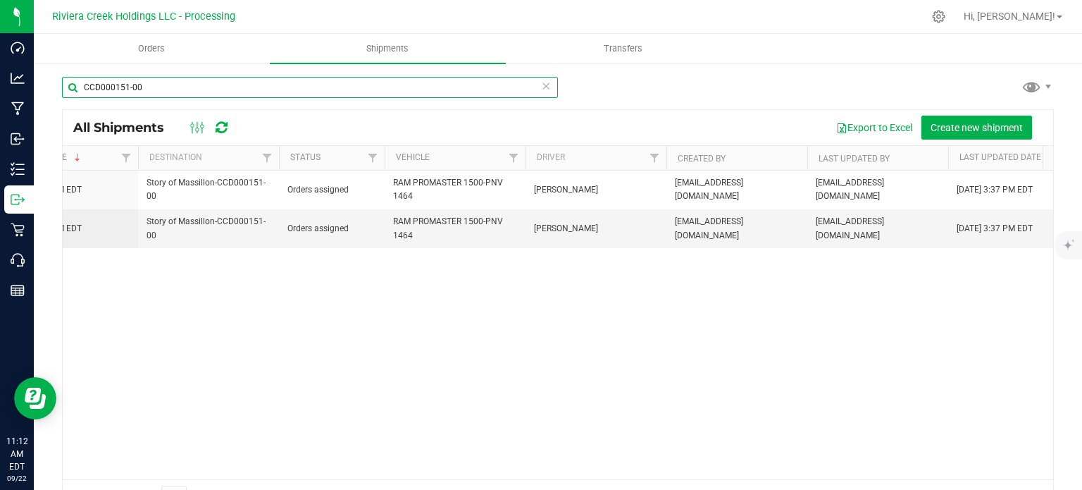
scroll to position [0, 311]
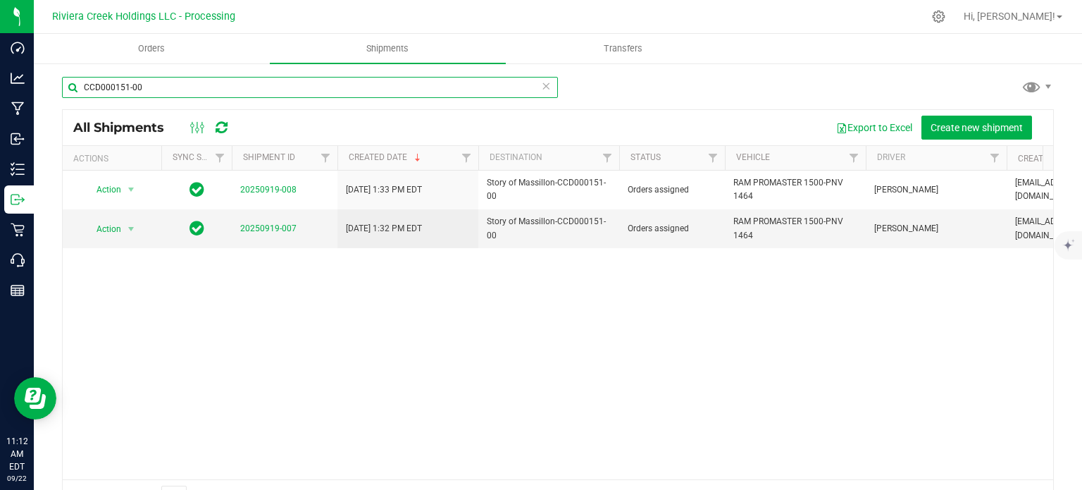
type input "CCD000151-00"
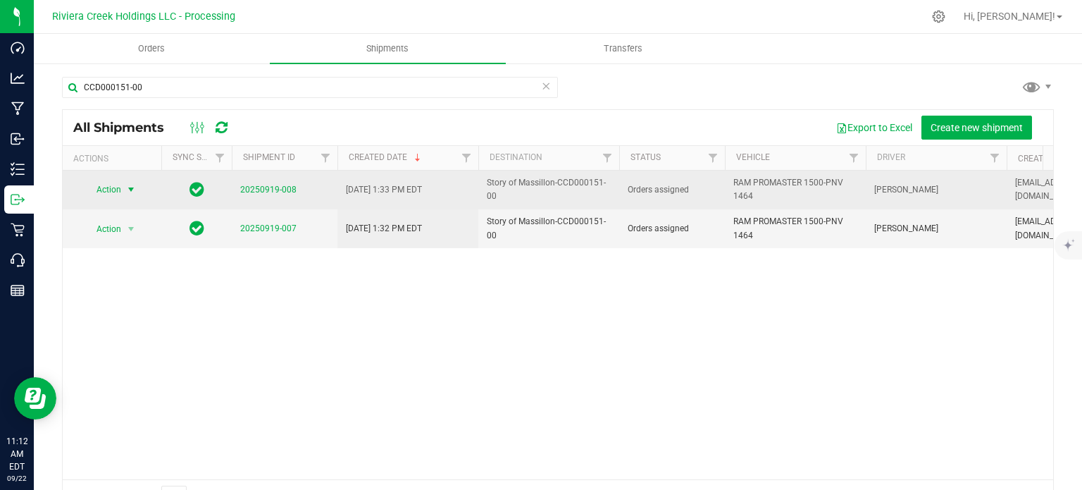
click at [118, 185] on span "Action" at bounding box center [103, 190] width 38 height 20
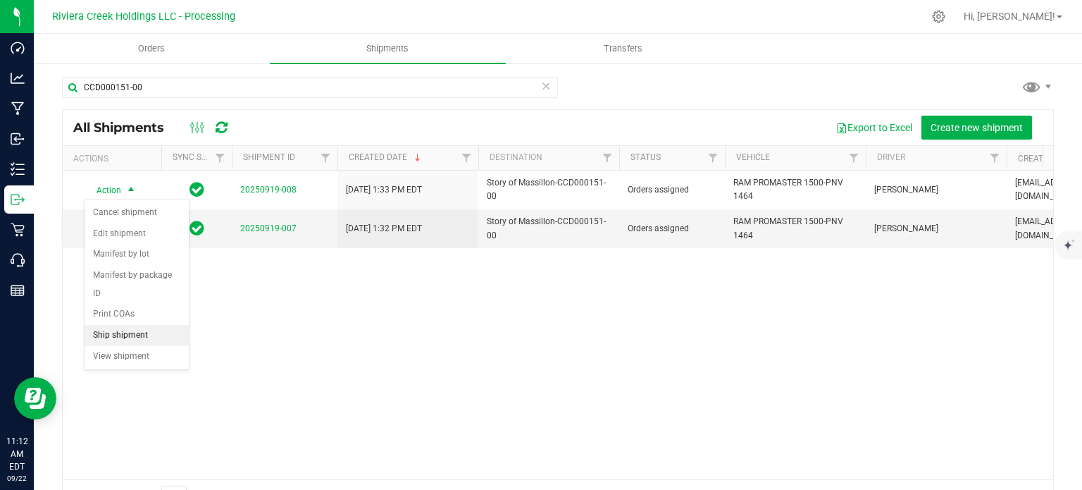
click at [109, 325] on li "Ship shipment" at bounding box center [137, 335] width 104 height 21
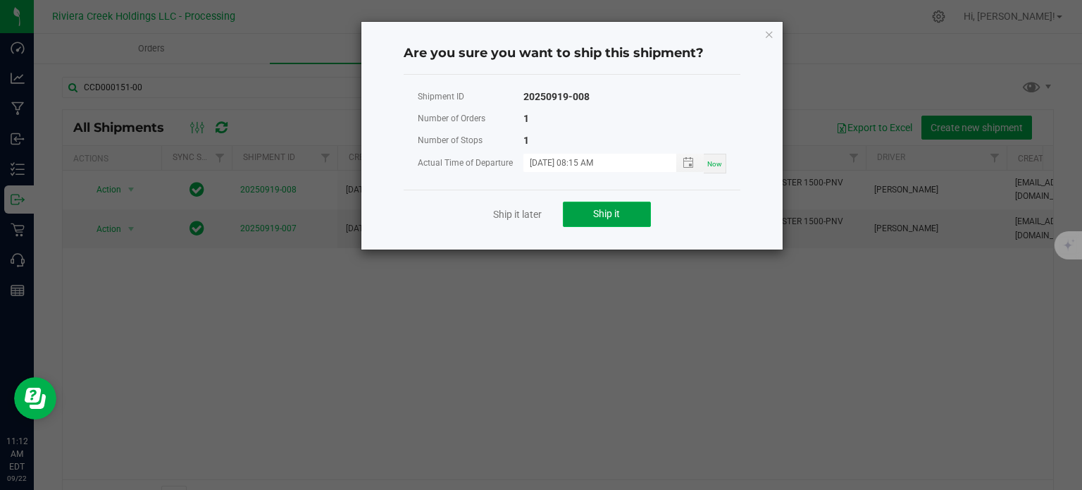
click at [588, 213] on button "Ship it" at bounding box center [607, 214] width 88 height 25
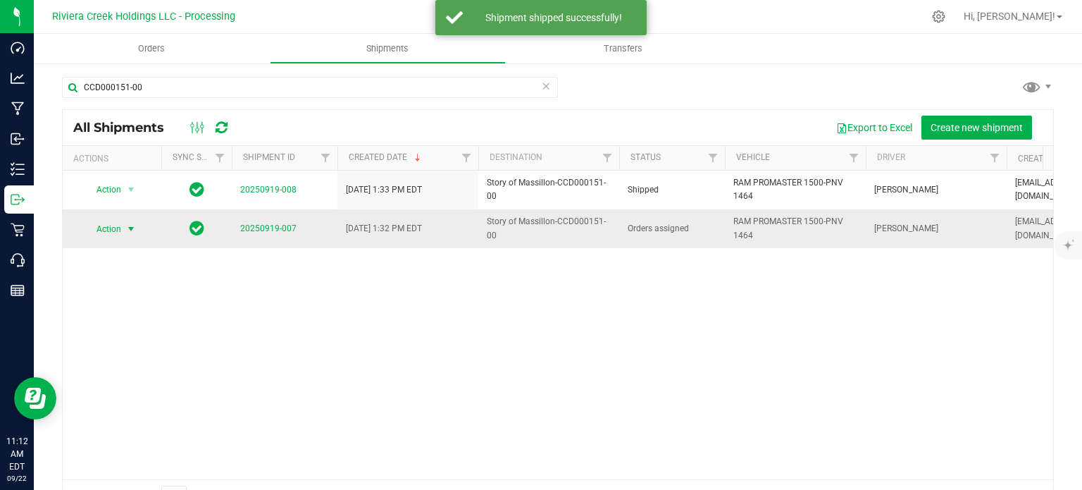
click at [110, 225] on span "Action" at bounding box center [103, 229] width 38 height 20
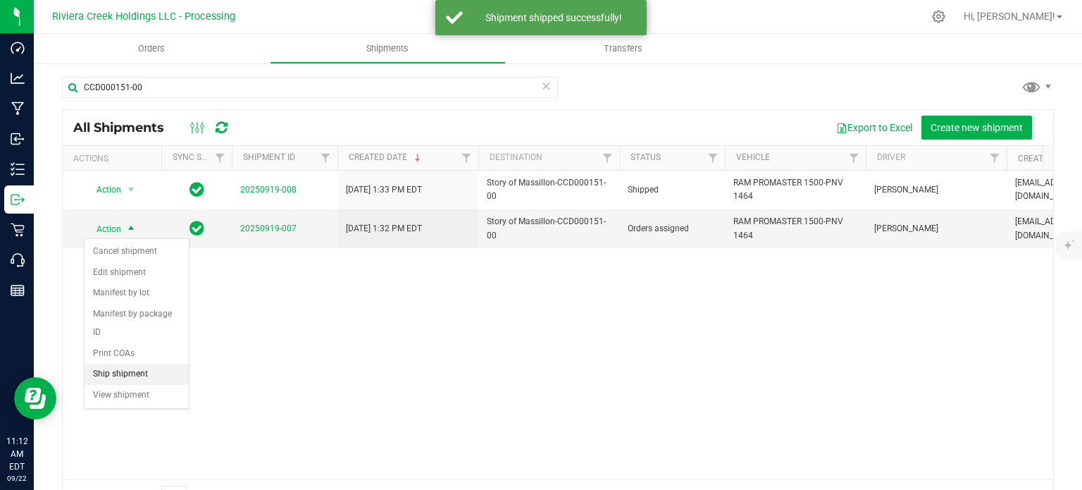
click at [137, 364] on li "Ship shipment" at bounding box center [137, 374] width 104 height 21
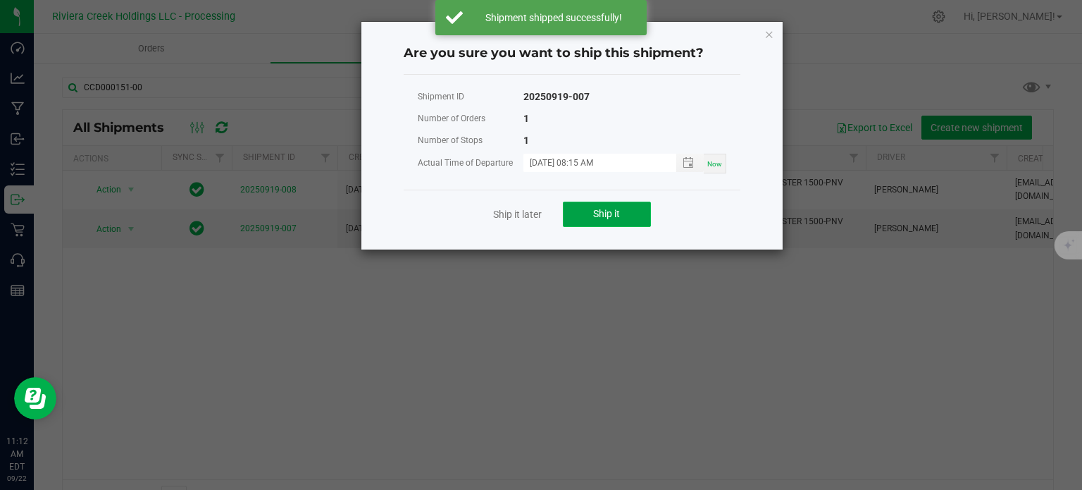
click at [586, 212] on button "Ship it" at bounding box center [607, 214] width 88 height 25
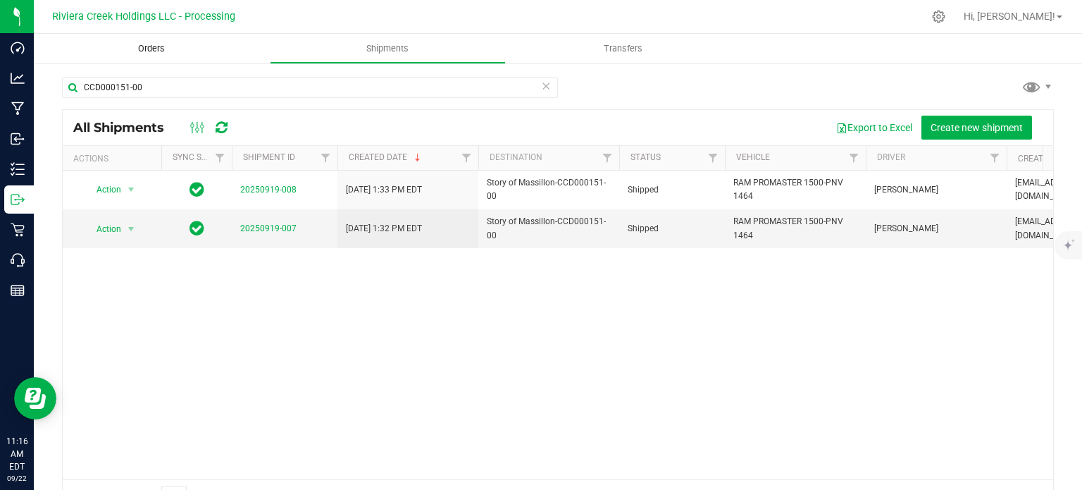
click at [152, 49] on span "Orders" at bounding box center [151, 48] width 65 height 13
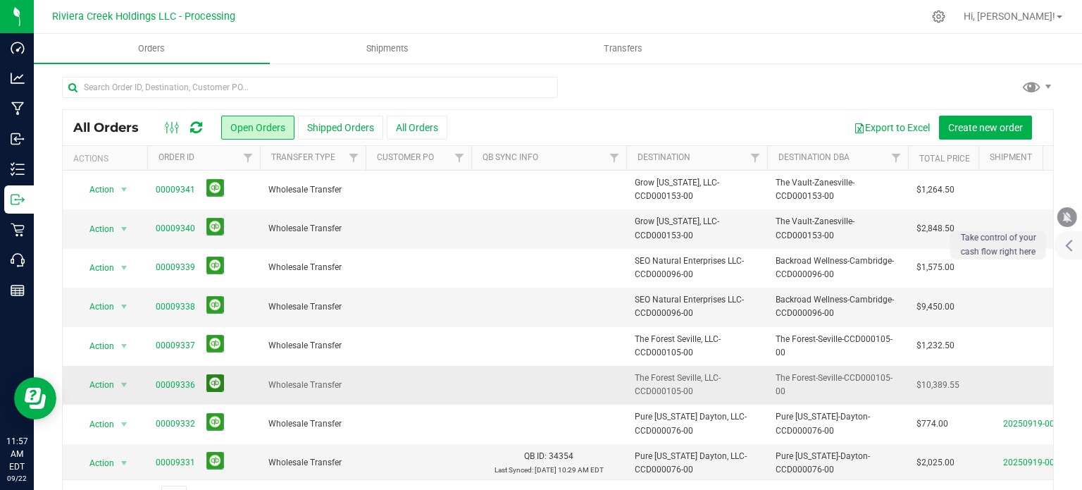
click at [210, 385] on button at bounding box center [215, 383] width 18 height 18
click at [168, 228] on link "00009340" at bounding box center [175, 228] width 39 height 13
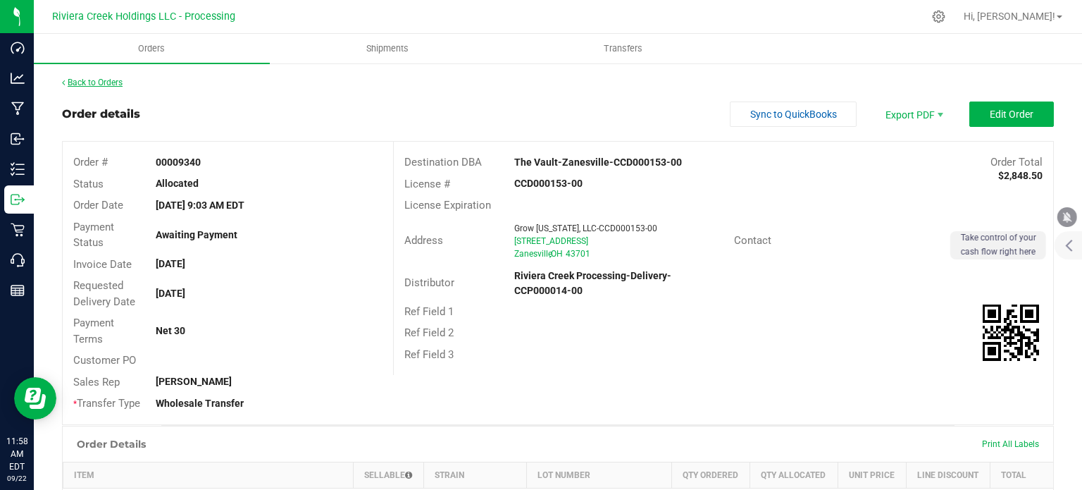
click at [109, 80] on link "Back to Orders" at bounding box center [92, 83] width 61 height 10
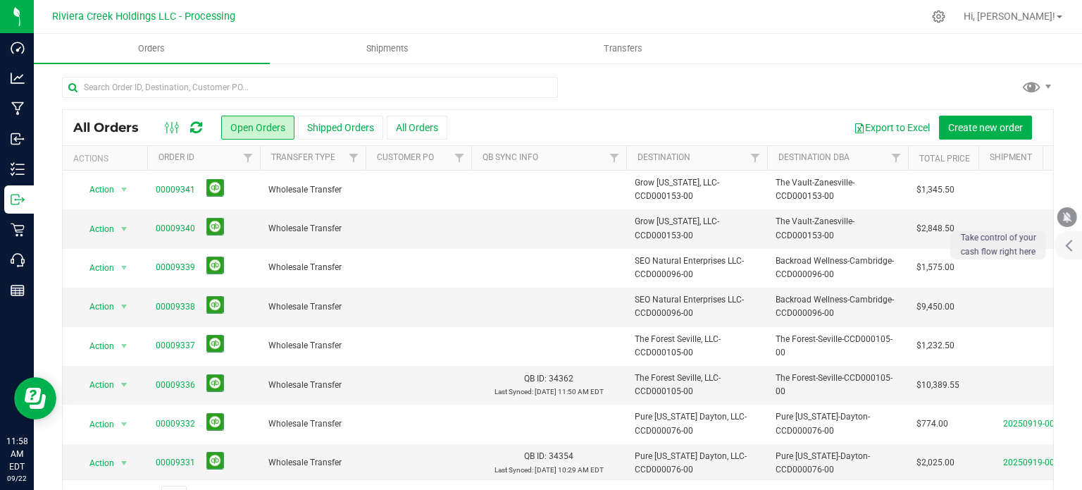
click at [178, 190] on link "00009341" at bounding box center [175, 189] width 39 height 13
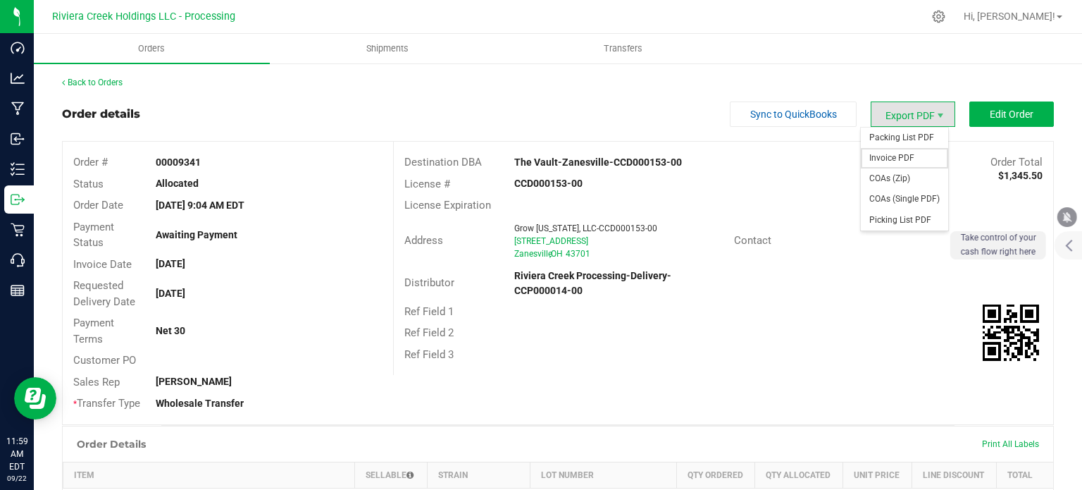
drag, startPoint x: 894, startPoint y: 150, endPoint x: 889, endPoint y: 161, distance: 11.4
click at [894, 150] on span "Invoice PDF" at bounding box center [904, 158] width 87 height 20
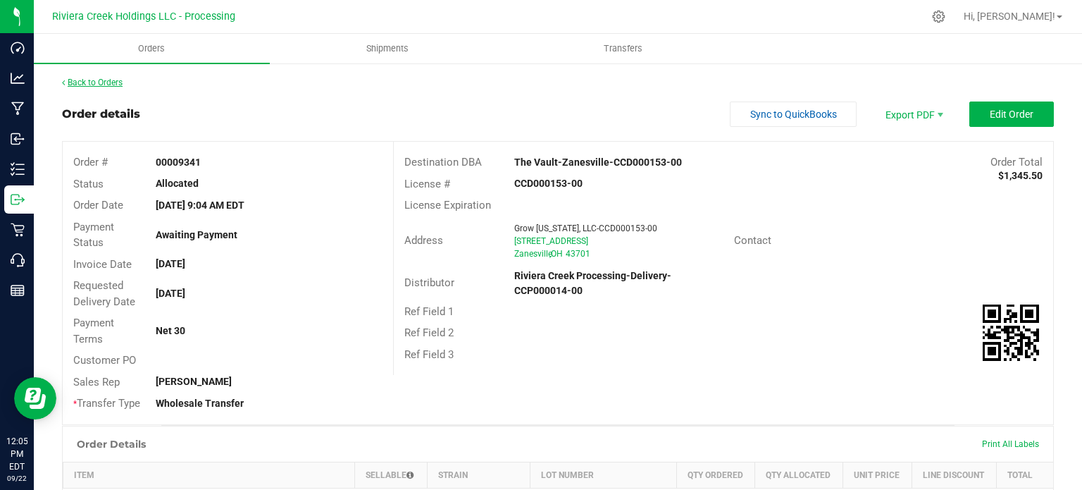
click at [85, 82] on link "Back to Orders" at bounding box center [92, 83] width 61 height 10
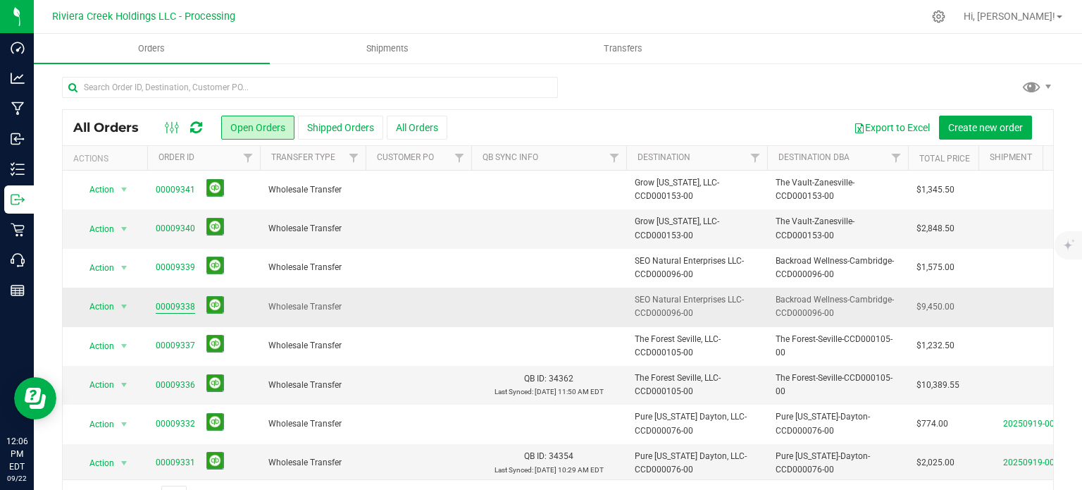
click at [163, 309] on link "00009338" at bounding box center [175, 306] width 39 height 13
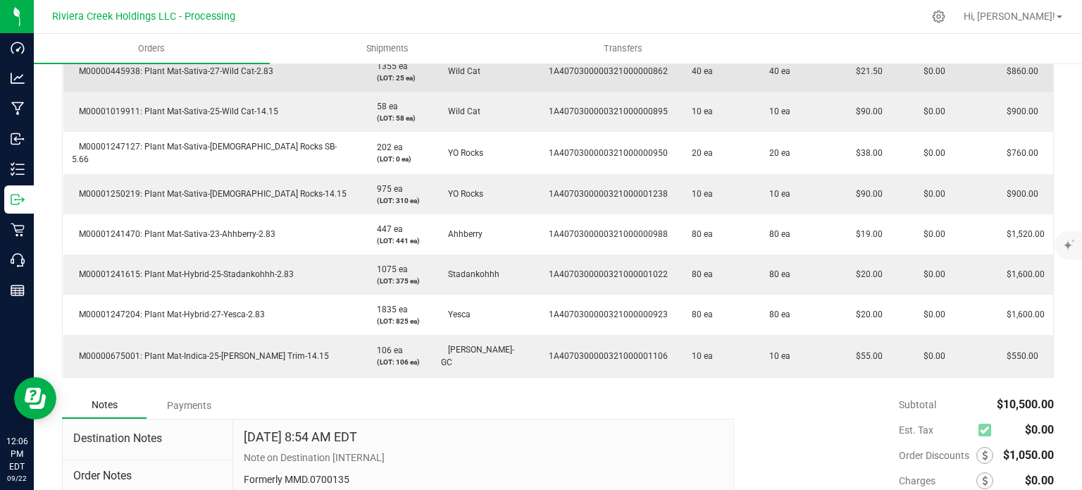
scroll to position [564, 0]
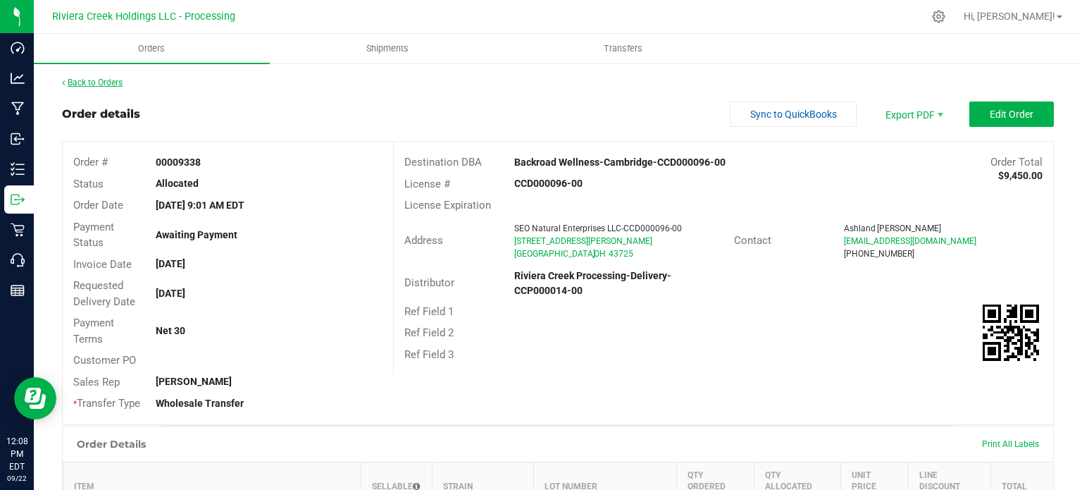
click at [114, 86] on link "Back to Orders" at bounding box center [92, 83] width 61 height 10
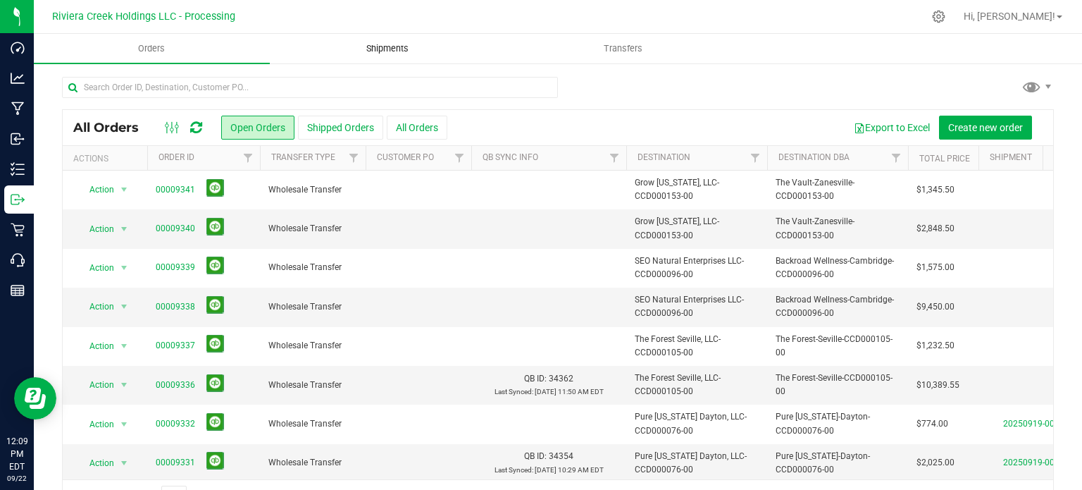
click at [385, 47] on span "Shipments" at bounding box center [387, 48] width 80 height 13
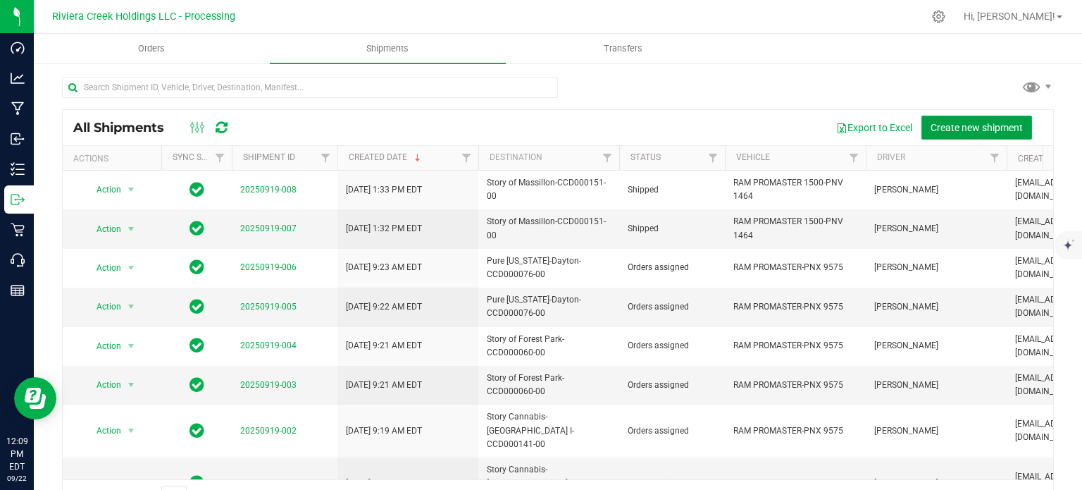
click at [962, 122] on span "Create new shipment" at bounding box center [977, 127] width 92 height 11
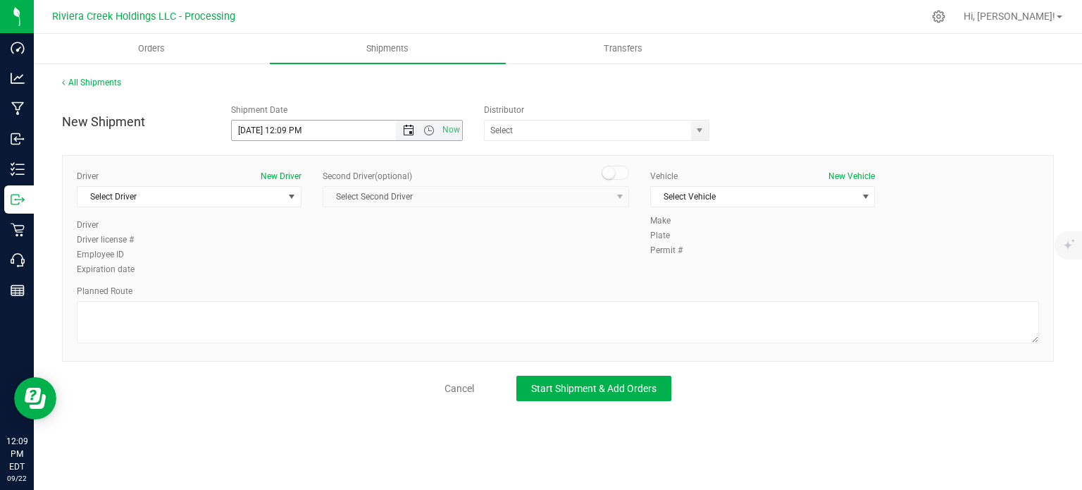
click at [409, 132] on span "Open the date view" at bounding box center [408, 130] width 11 height 11
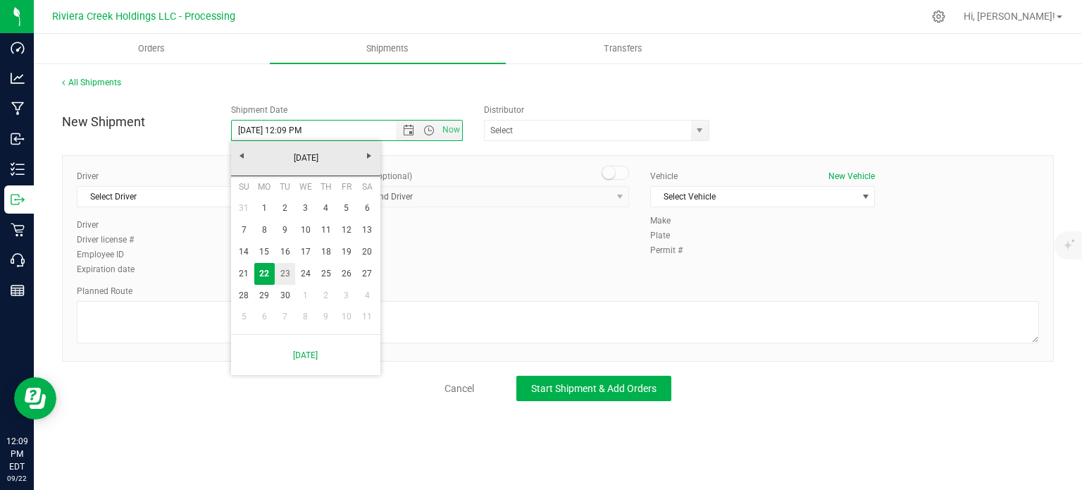
click at [280, 273] on link "23" at bounding box center [285, 274] width 20 height 22
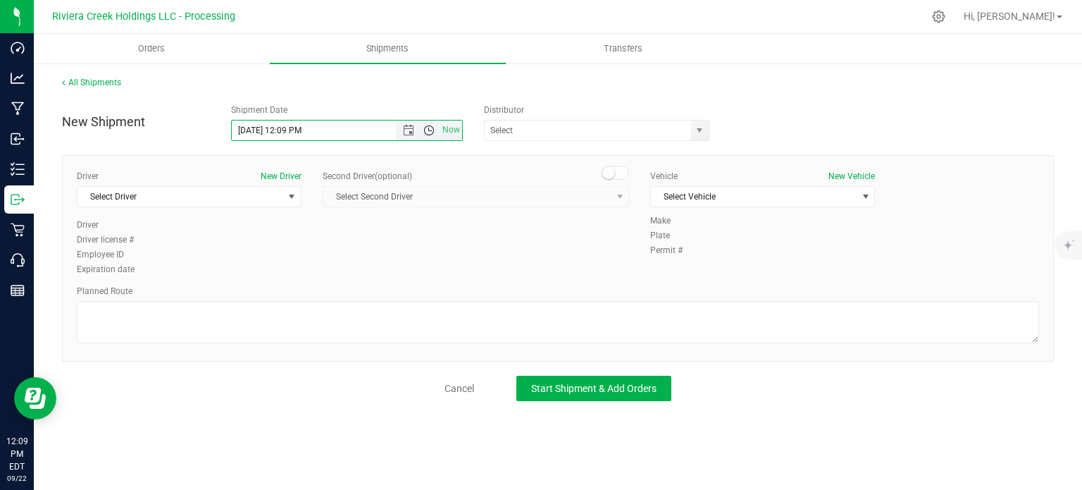
click at [430, 127] on span "Open the time view" at bounding box center [429, 130] width 11 height 11
click at [285, 233] on li "8:00 AM" at bounding box center [347, 232] width 230 height 18
type input "9/23/2025 8:00 AM"
click at [703, 123] on span "select" at bounding box center [700, 131] width 18 height 20
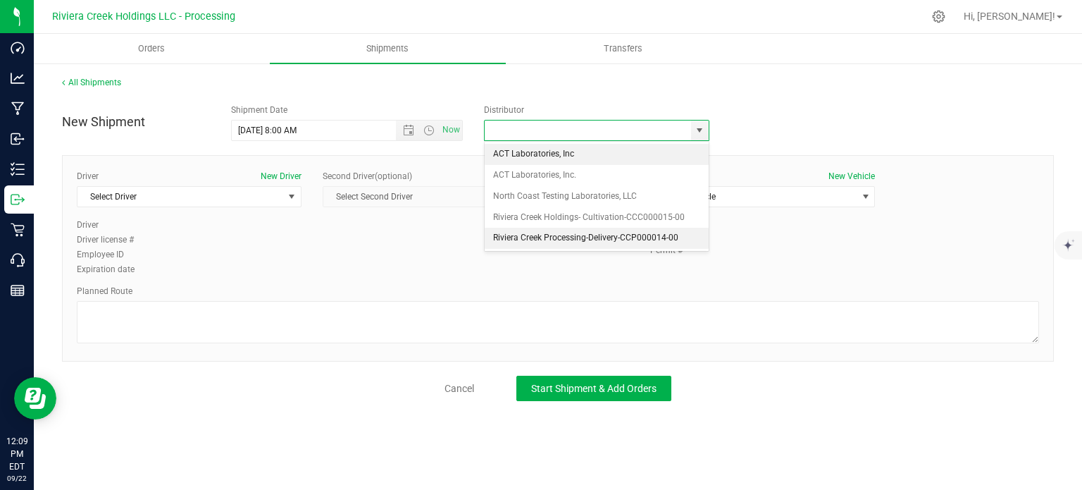
click at [507, 233] on li "Riviera Creek Processing-Delivery-CCP000014-00" at bounding box center [597, 238] width 224 height 21
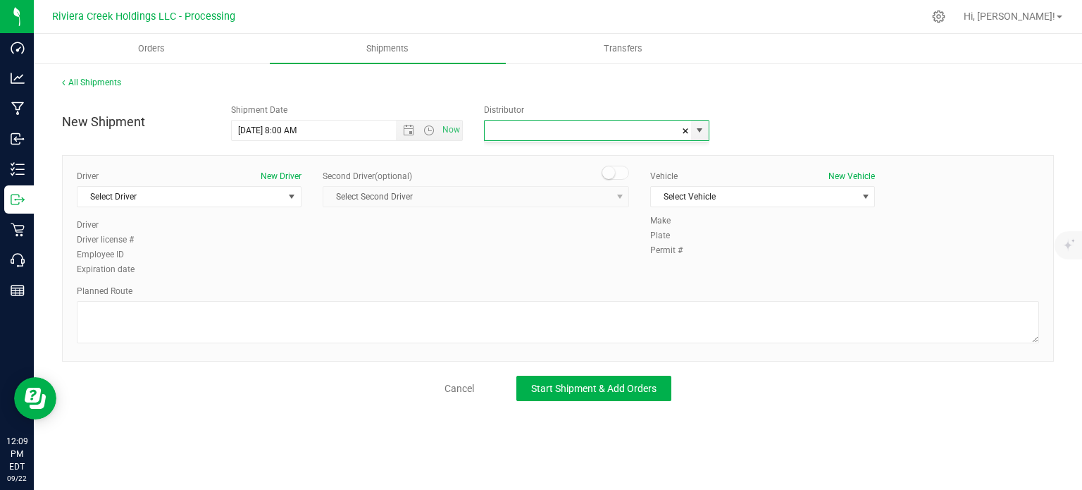
type input "Riviera Creek Processing-Delivery-CCP000014-00"
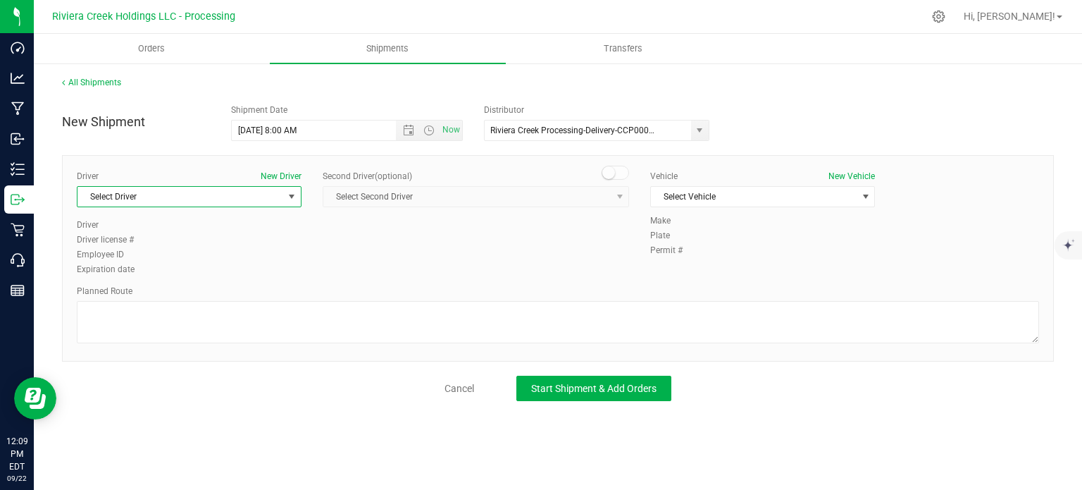
click at [140, 202] on span "Select Driver" at bounding box center [181, 197] width 206 height 20
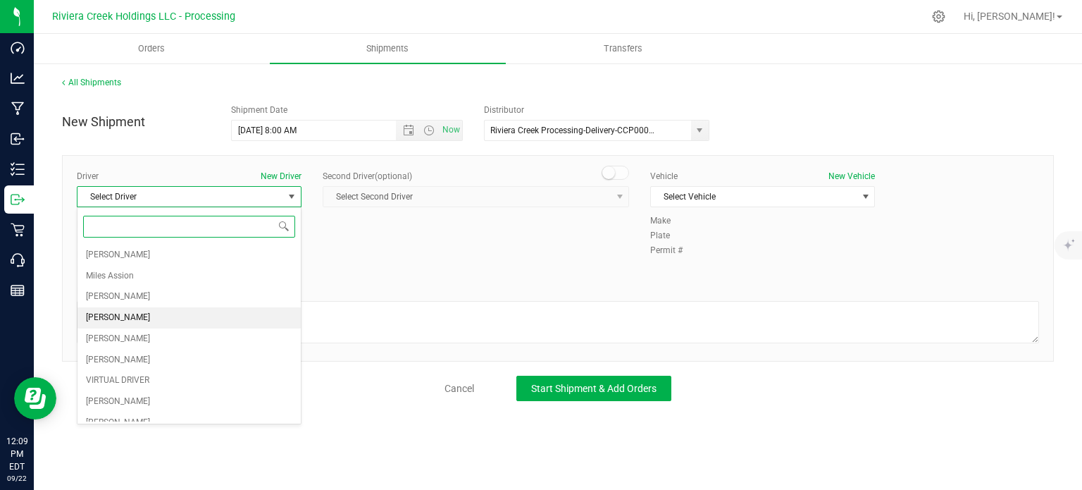
click at [109, 316] on span "[PERSON_NAME]" at bounding box center [118, 318] width 64 height 18
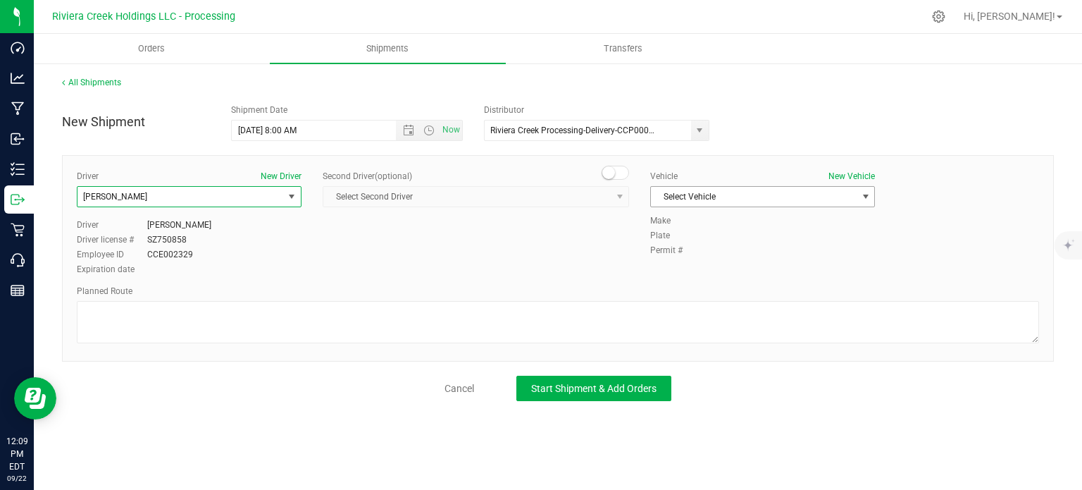
click at [689, 196] on span "Select Vehicle" at bounding box center [754, 197] width 206 height 20
click at [459, 385] on link "Cancel" at bounding box center [460, 388] width 30 height 14
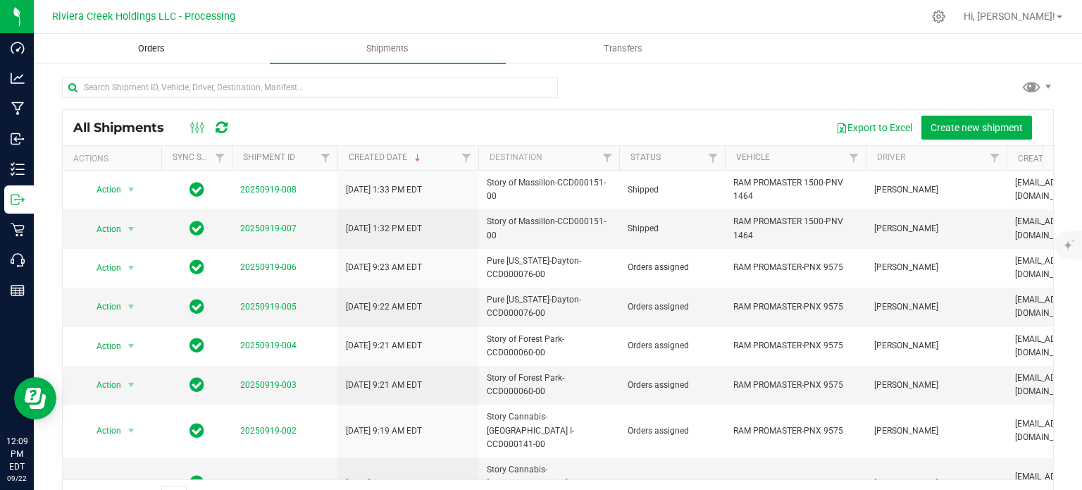
click at [149, 50] on span "Orders" at bounding box center [151, 48] width 65 height 13
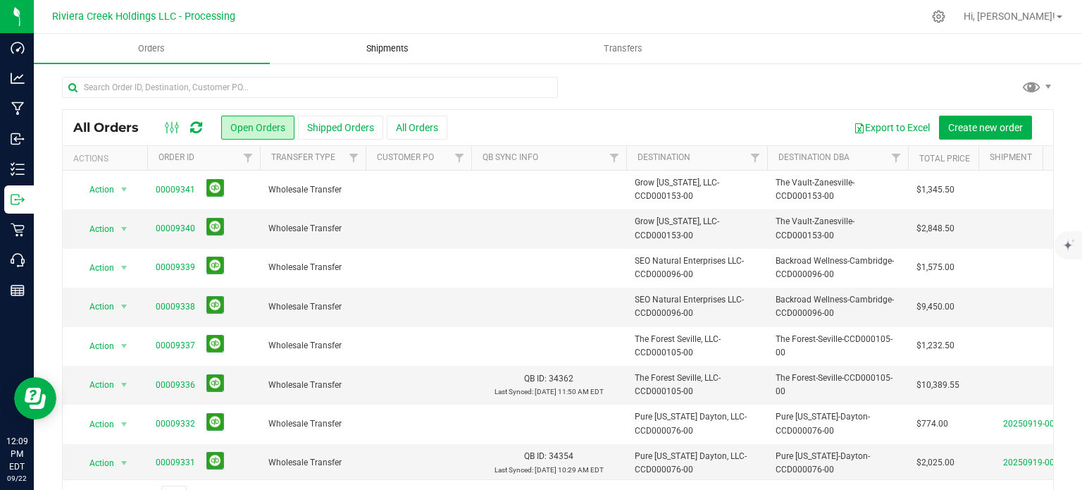
click at [384, 47] on span "Shipments" at bounding box center [387, 48] width 80 height 13
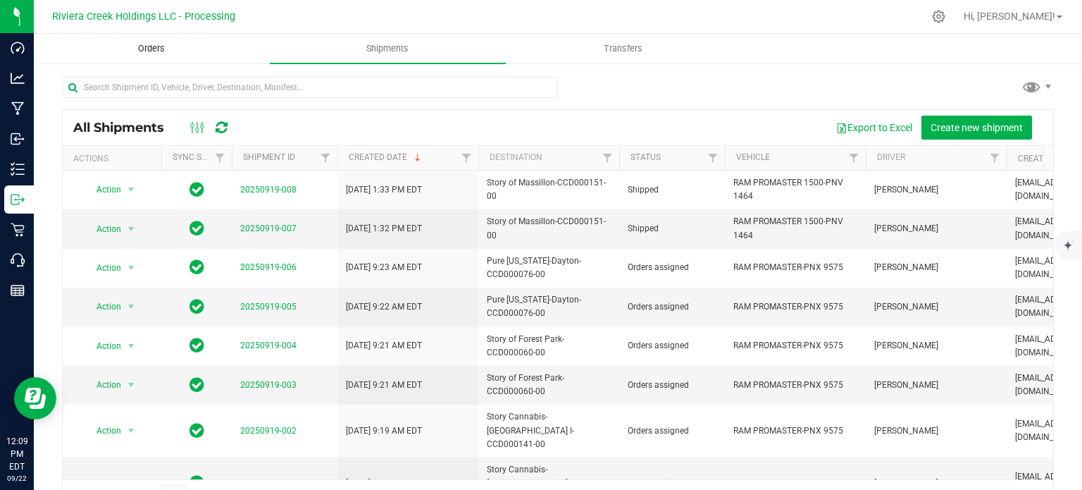
click at [145, 49] on span "Orders" at bounding box center [151, 48] width 65 height 13
